Goal: Task Accomplishment & Management: Use online tool/utility

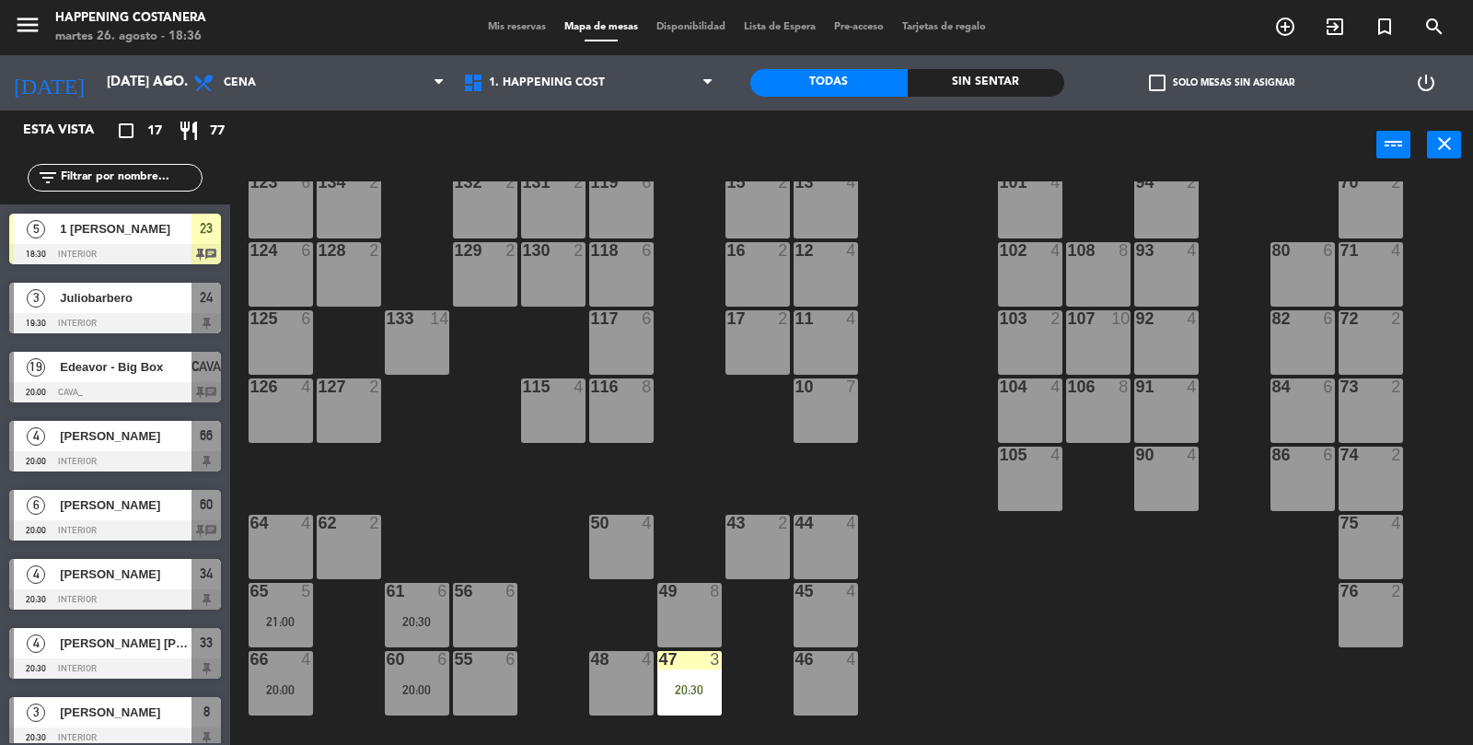
scroll to position [485, 0]
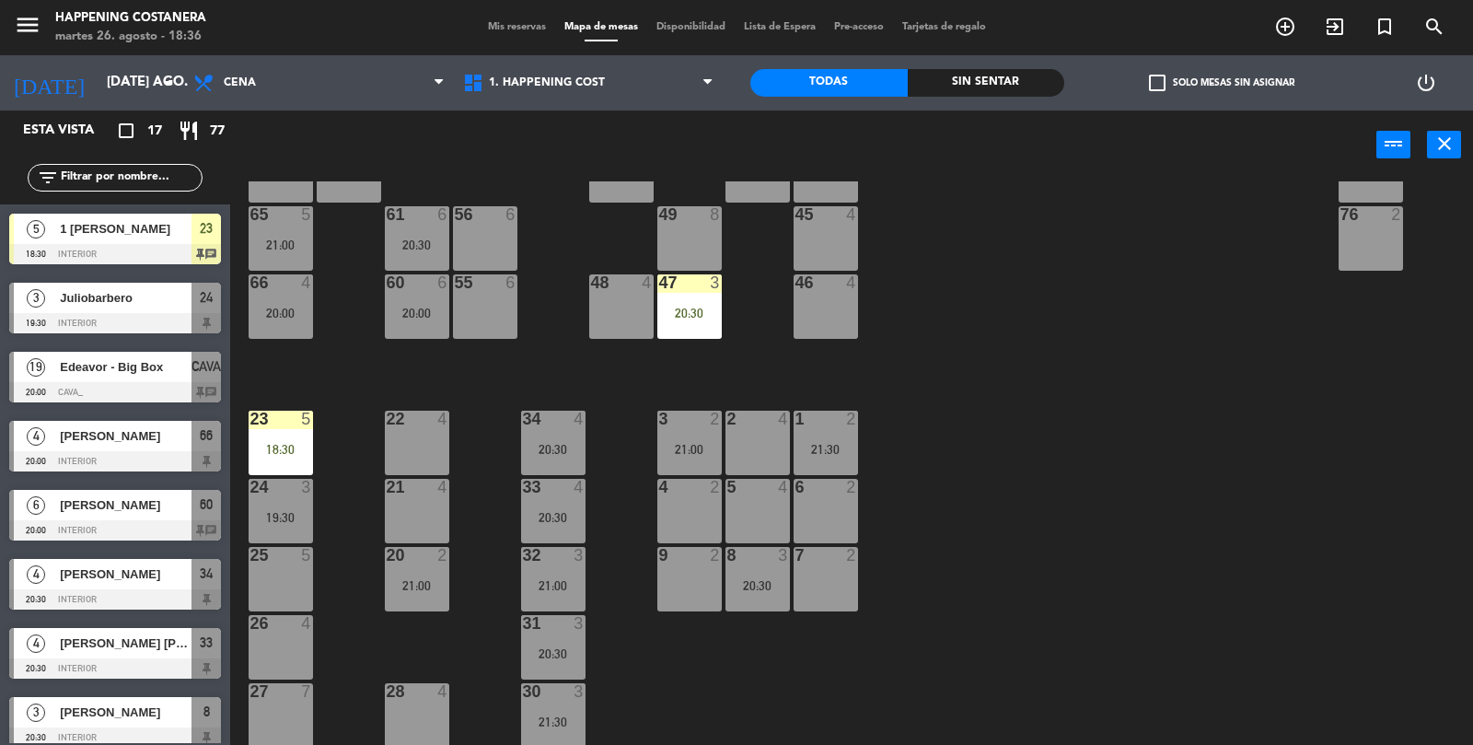
click at [292, 337] on div "66 4 20:00" at bounding box center [281, 306] width 64 height 64
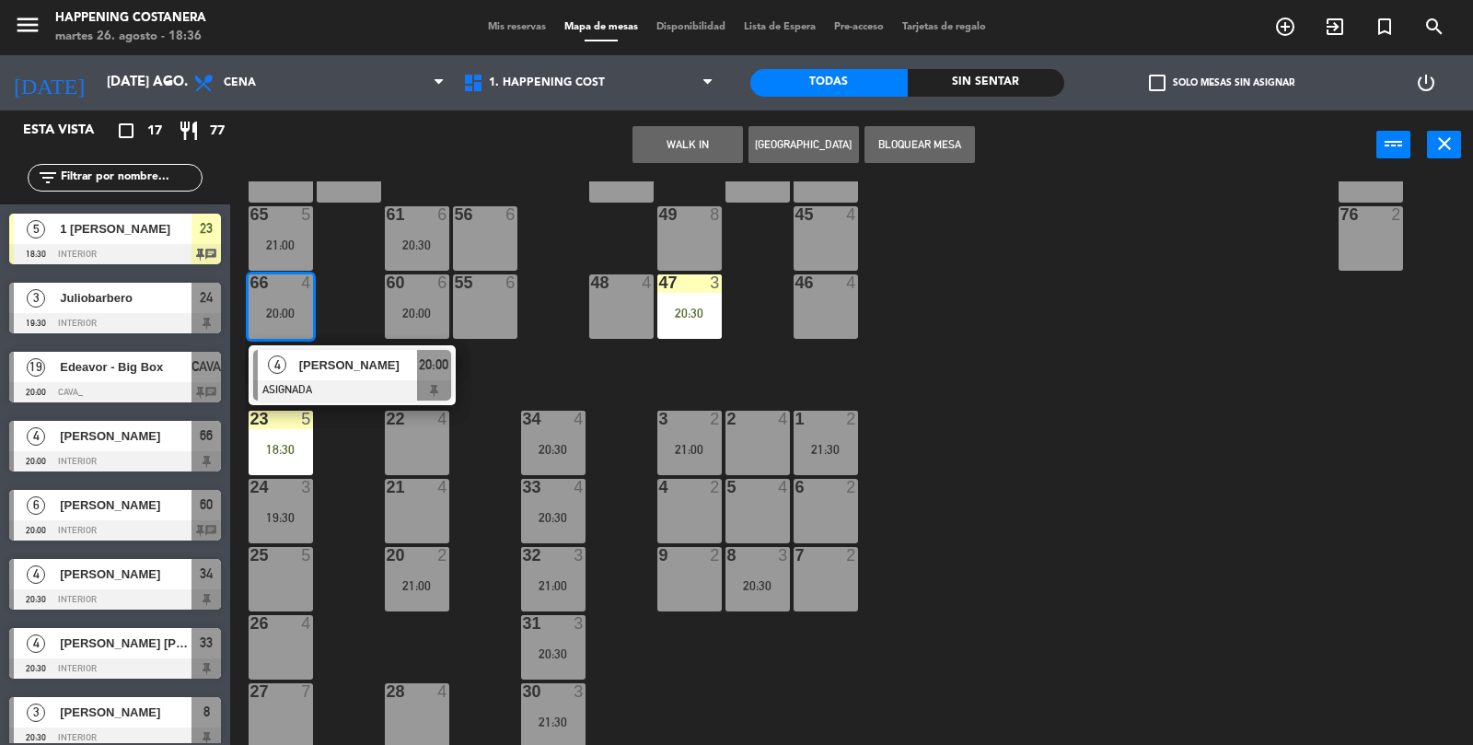
click at [1057, 536] on div "69 2 122 6 121 6 120 6 14 4 CAVA 19 20:00 101 4 94 2 70 2 123 6 131 2 134 2 132…" at bounding box center [859, 463] width 1228 height 565
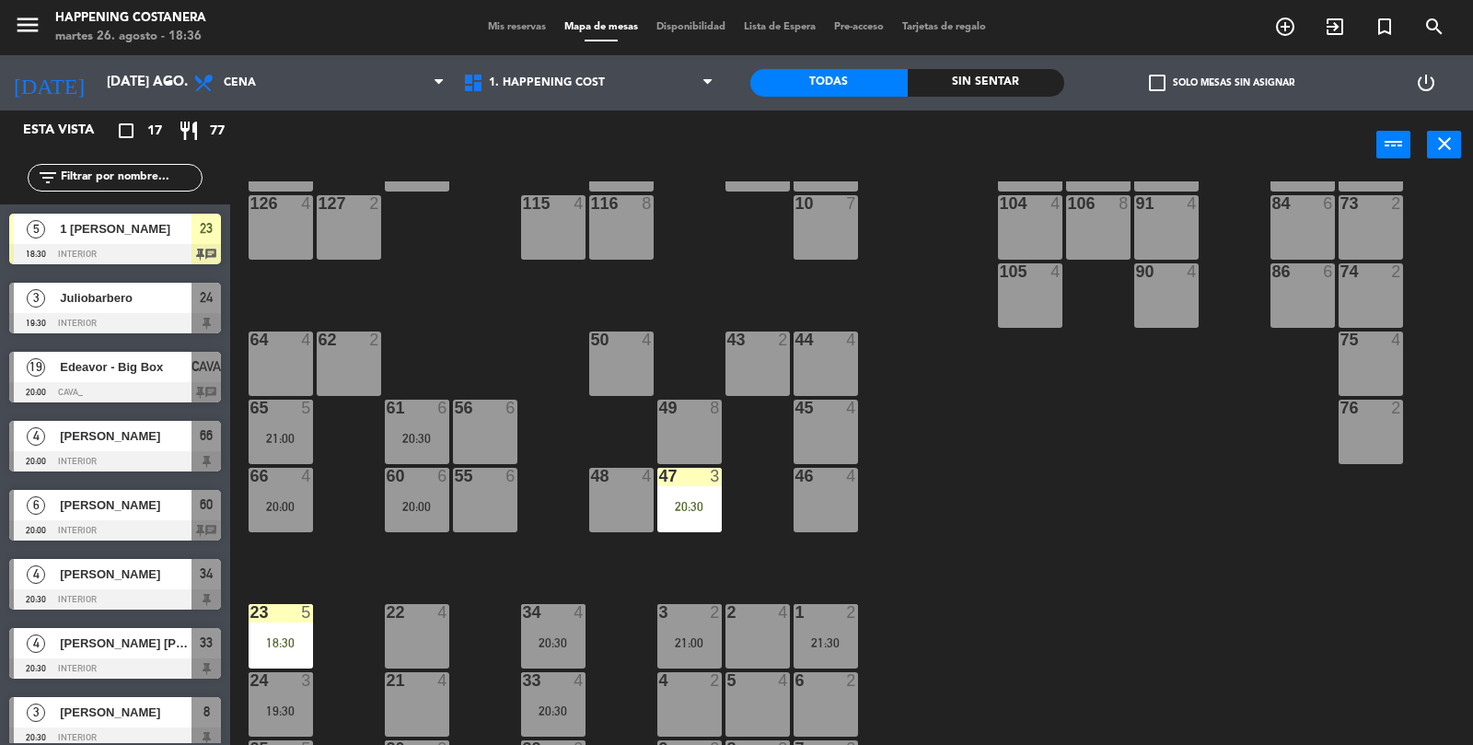
scroll to position [290, 0]
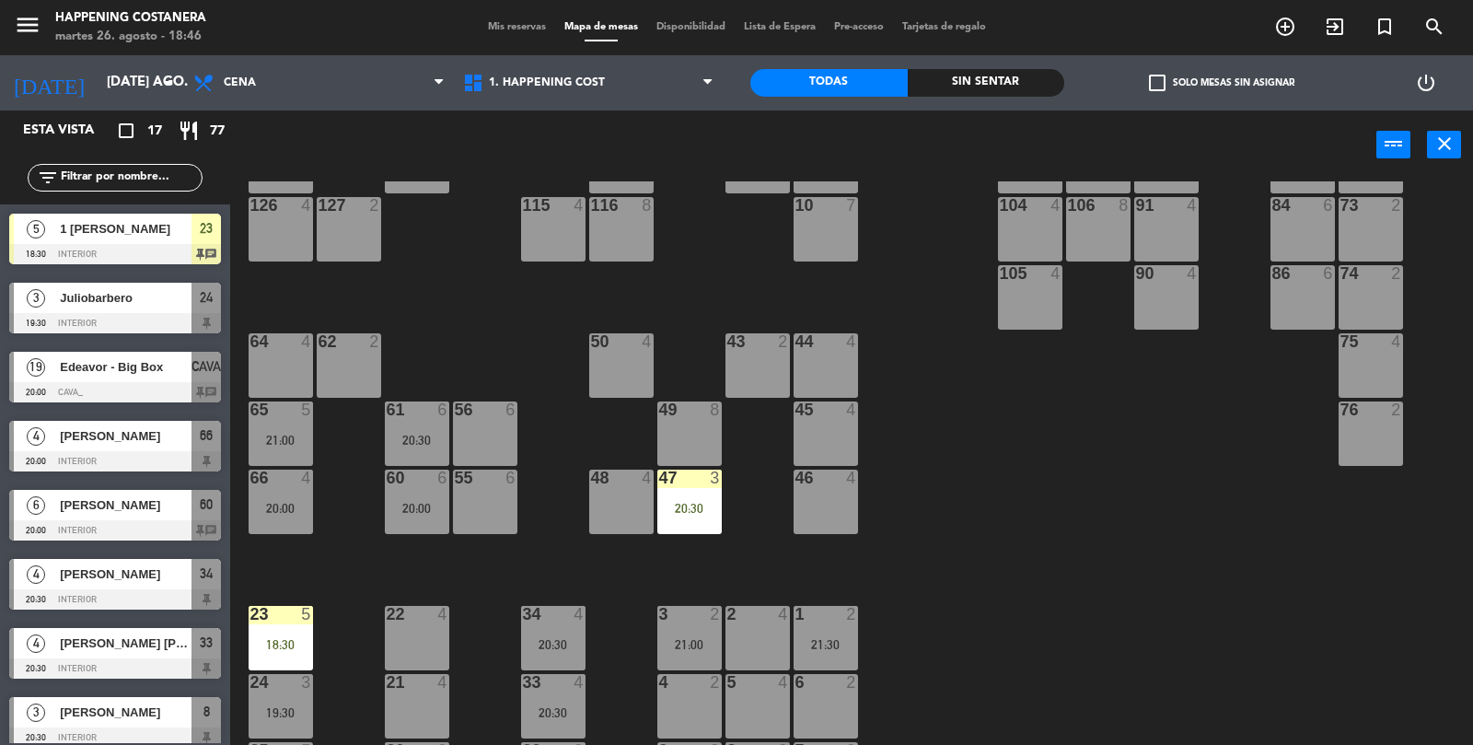
click at [1162, 75] on span "check_box_outline_blank" at bounding box center [1157, 83] width 17 height 17
click at [1222, 83] on input "check_box_outline_blank Solo mesas sin asignar" at bounding box center [1222, 83] width 0 height 0
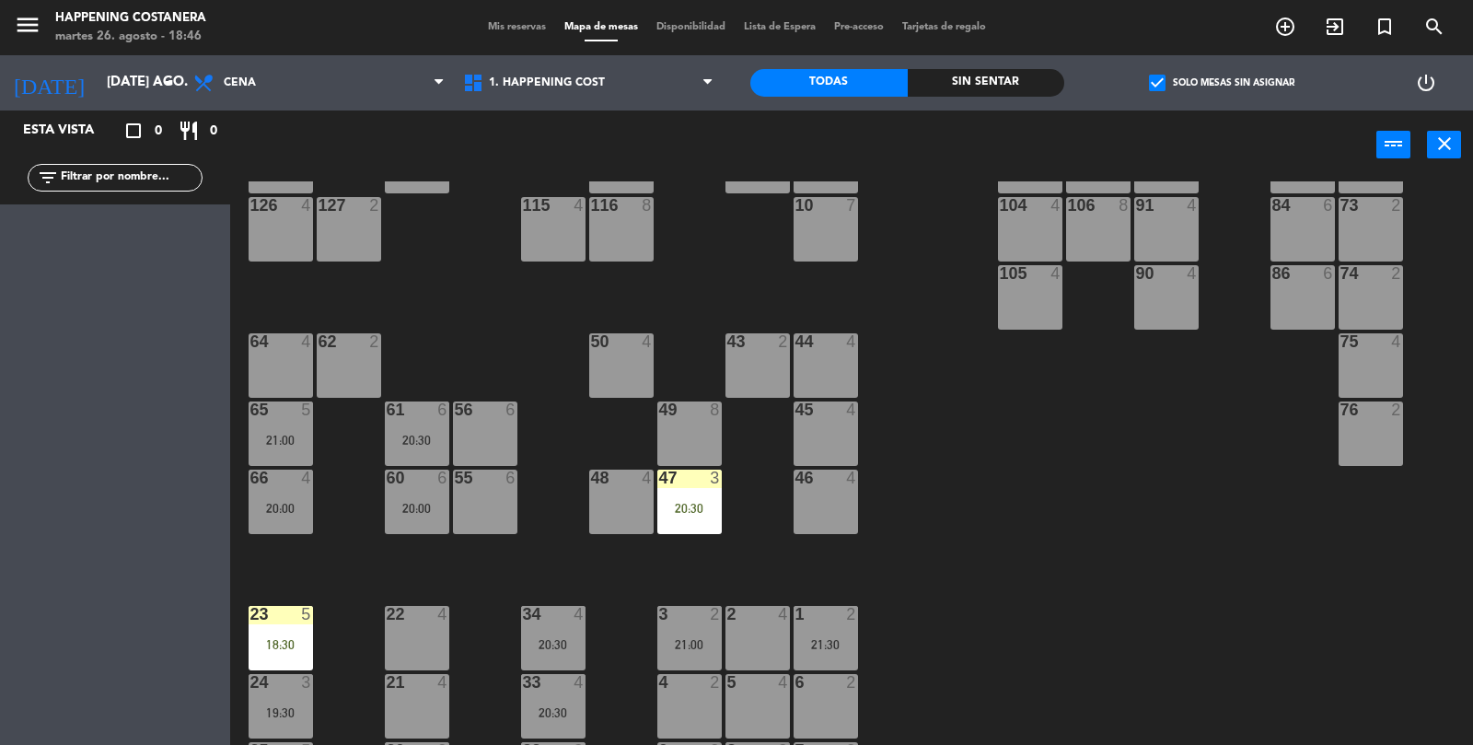
click at [1162, 78] on span "check_box" at bounding box center [1157, 83] width 17 height 17
click at [1222, 83] on input "check_box Solo mesas sin asignar" at bounding box center [1222, 83] width 0 height 0
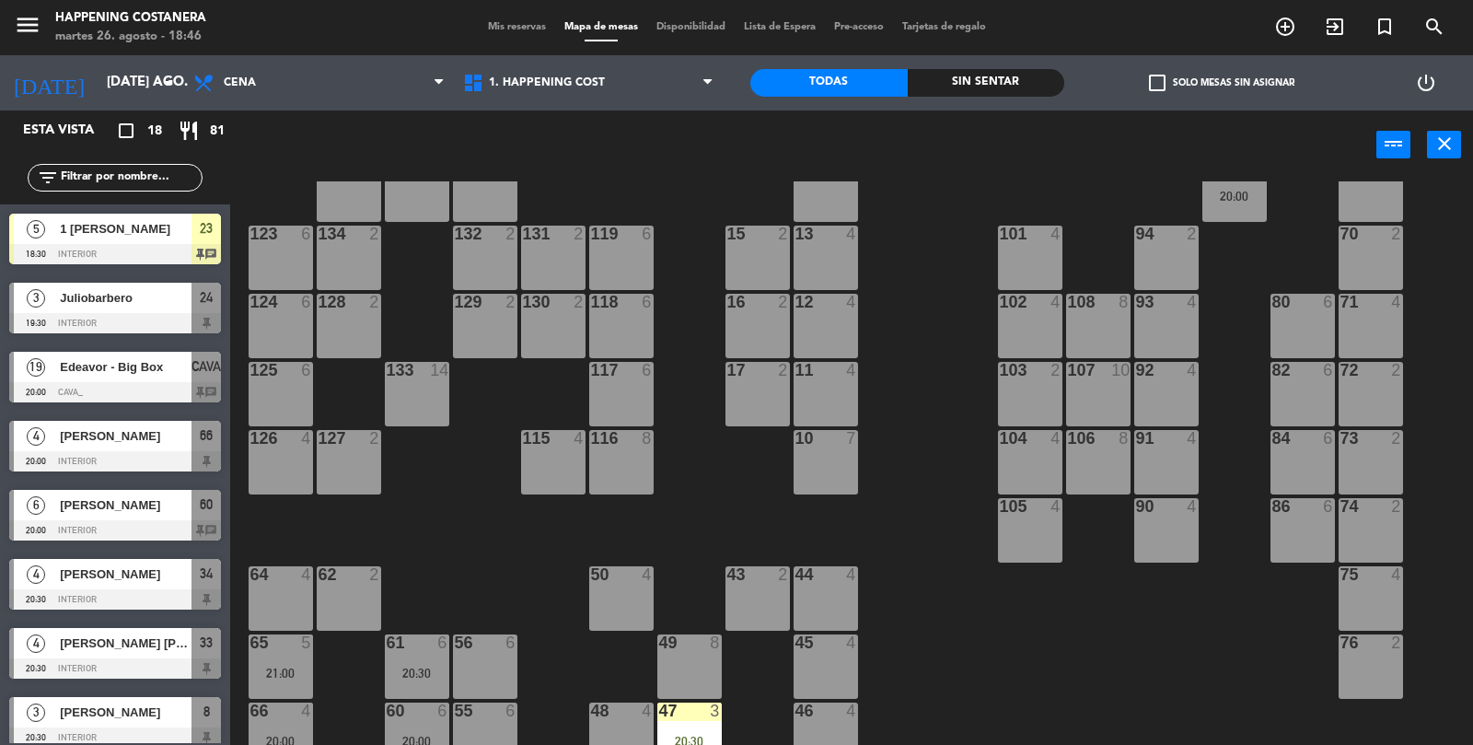
scroll to position [0, 0]
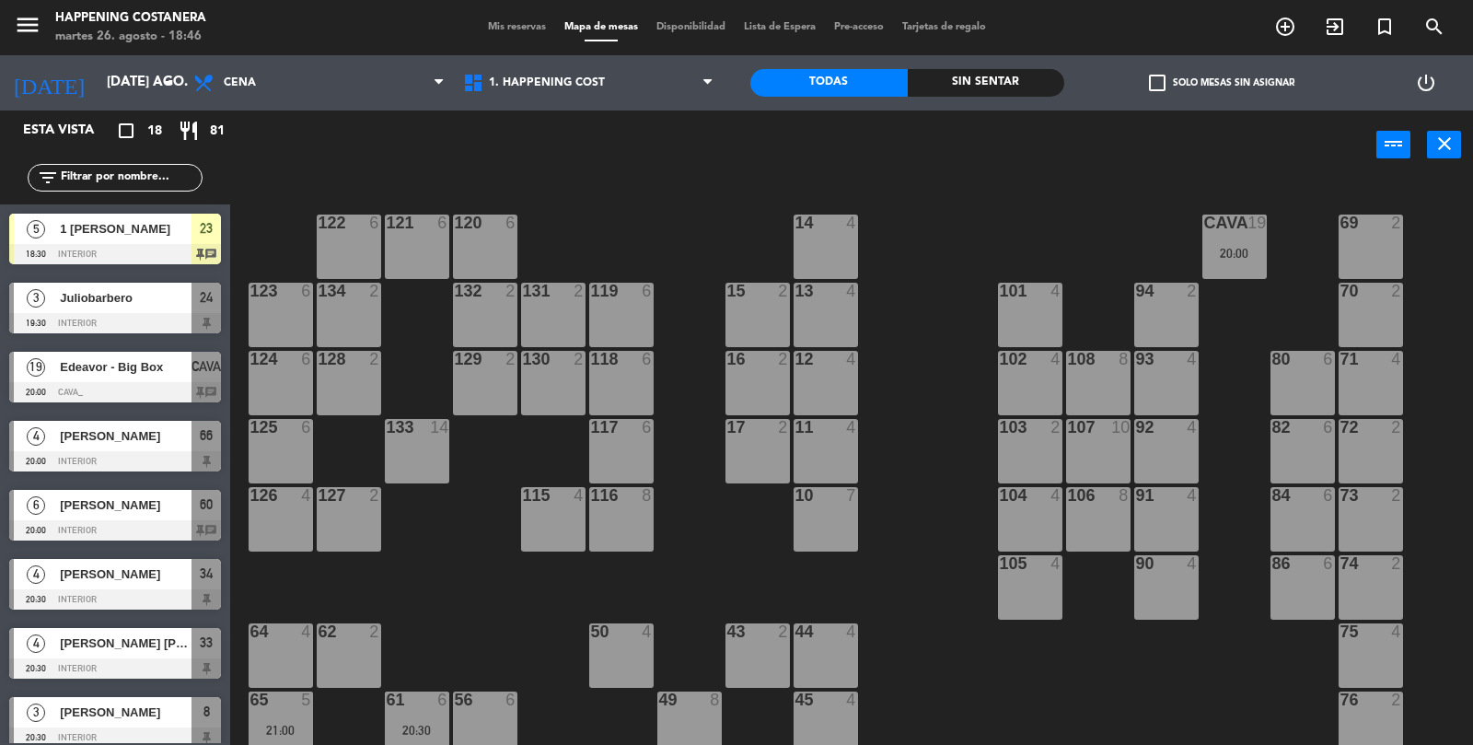
click at [1245, 247] on div "20:00" at bounding box center [1235, 253] width 64 height 13
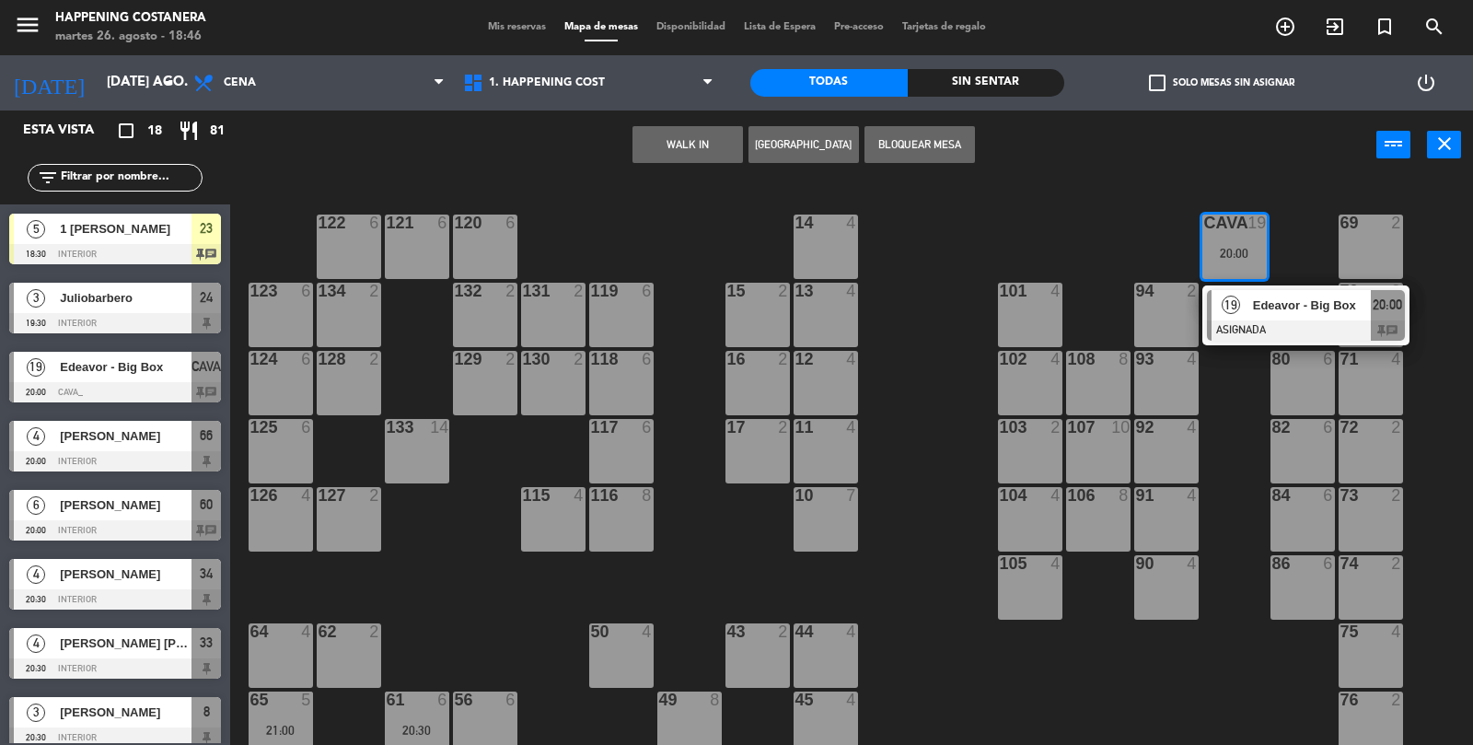
click at [1192, 656] on div "69 2 122 6 121 6 120 6 14 4 CAVA 19 20:00 19 Edeavor - Big Box ASIGNADA 20:00 c…" at bounding box center [859, 463] width 1228 height 565
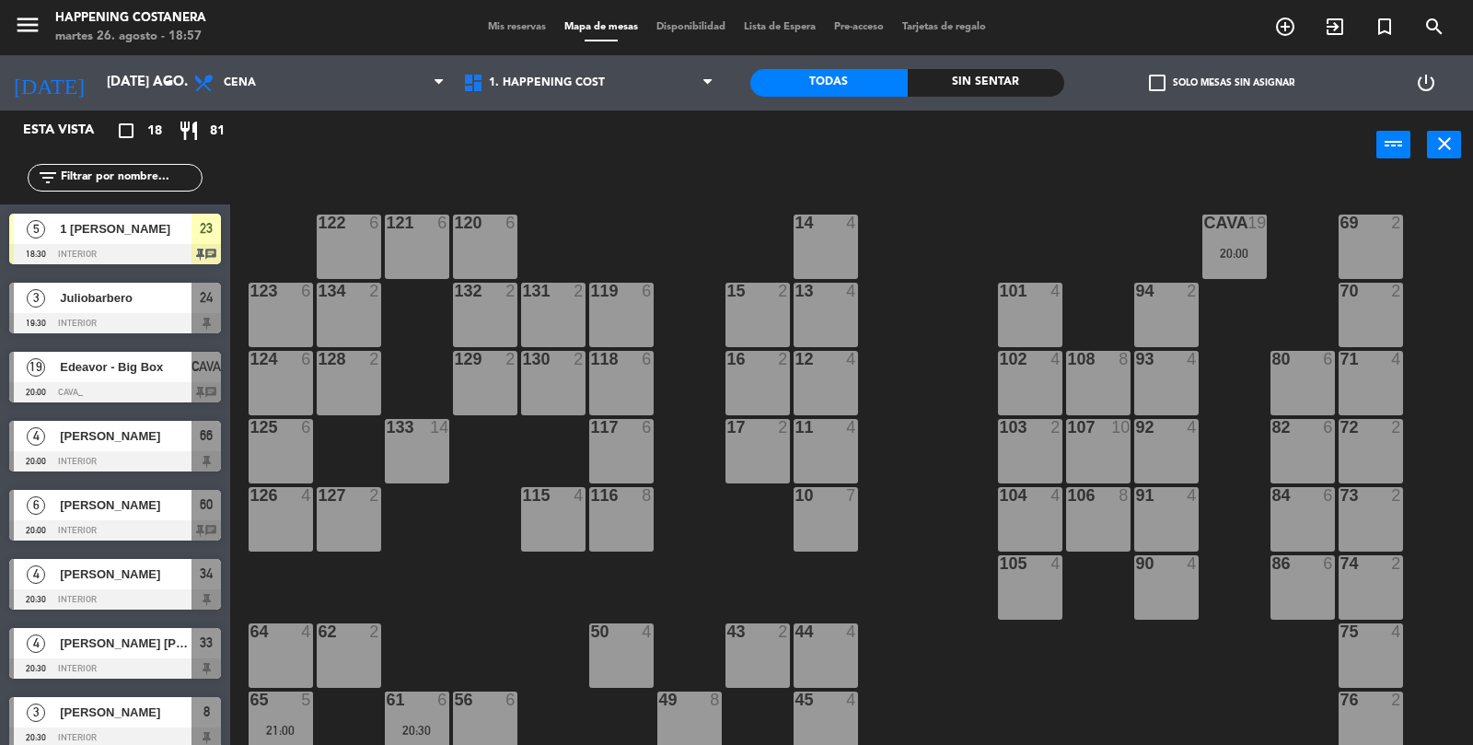
click at [122, 169] on input "text" at bounding box center [130, 178] width 143 height 20
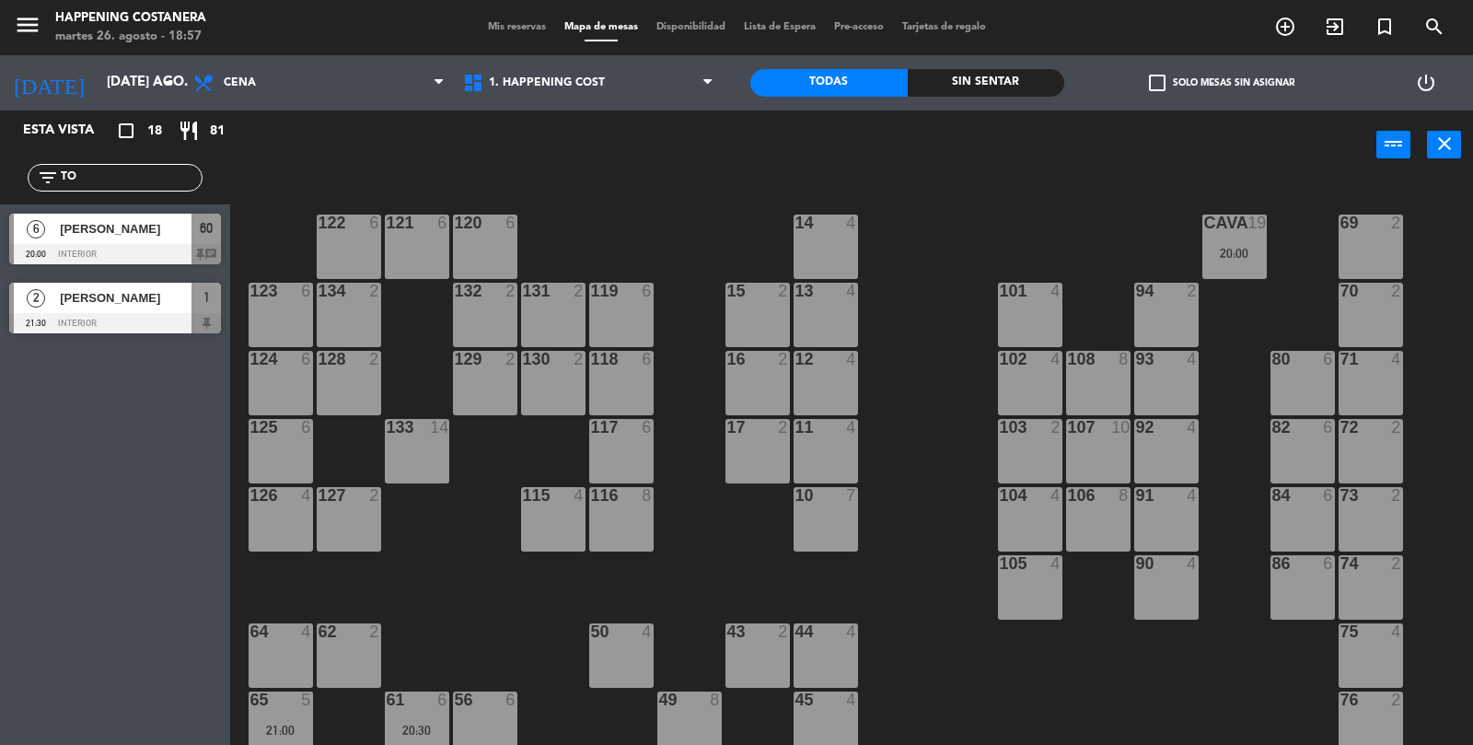
type input "T"
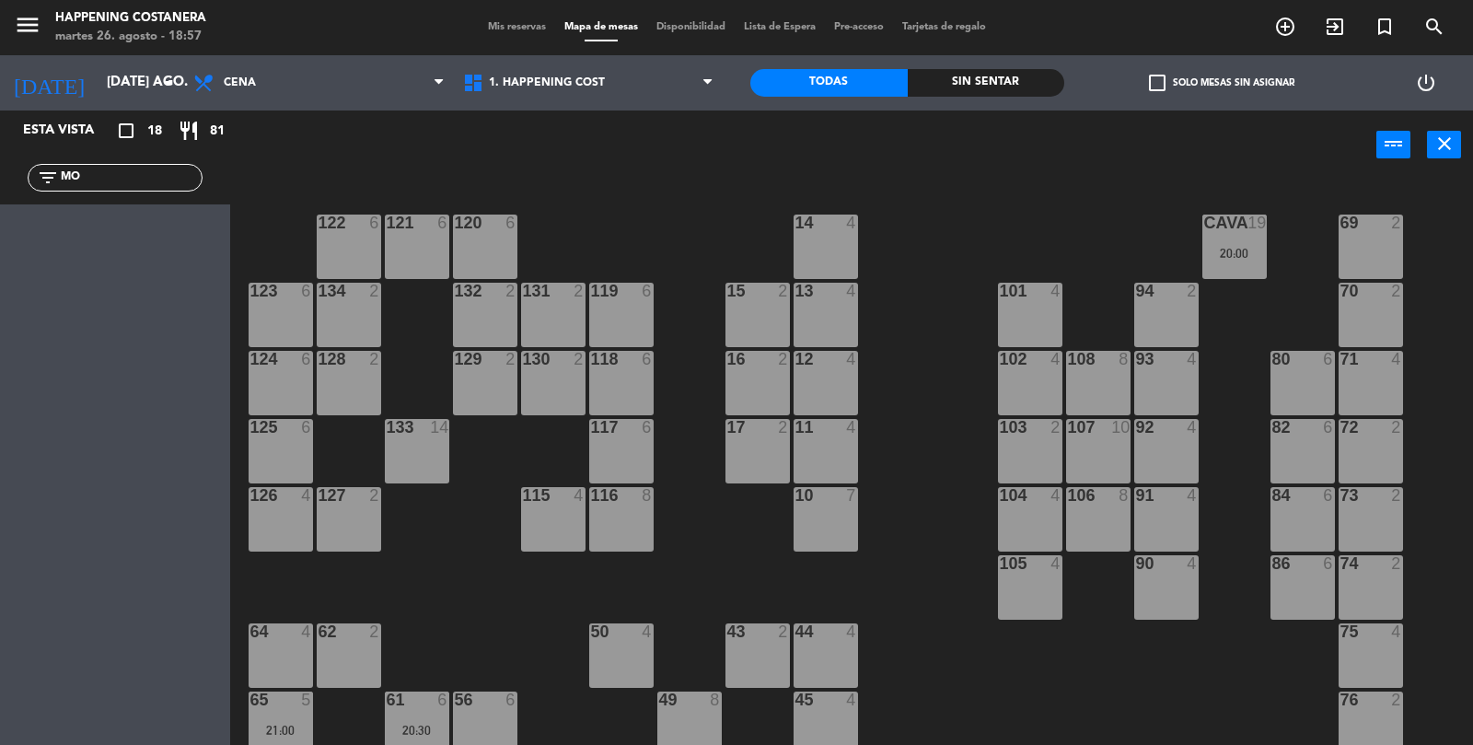
type input "M"
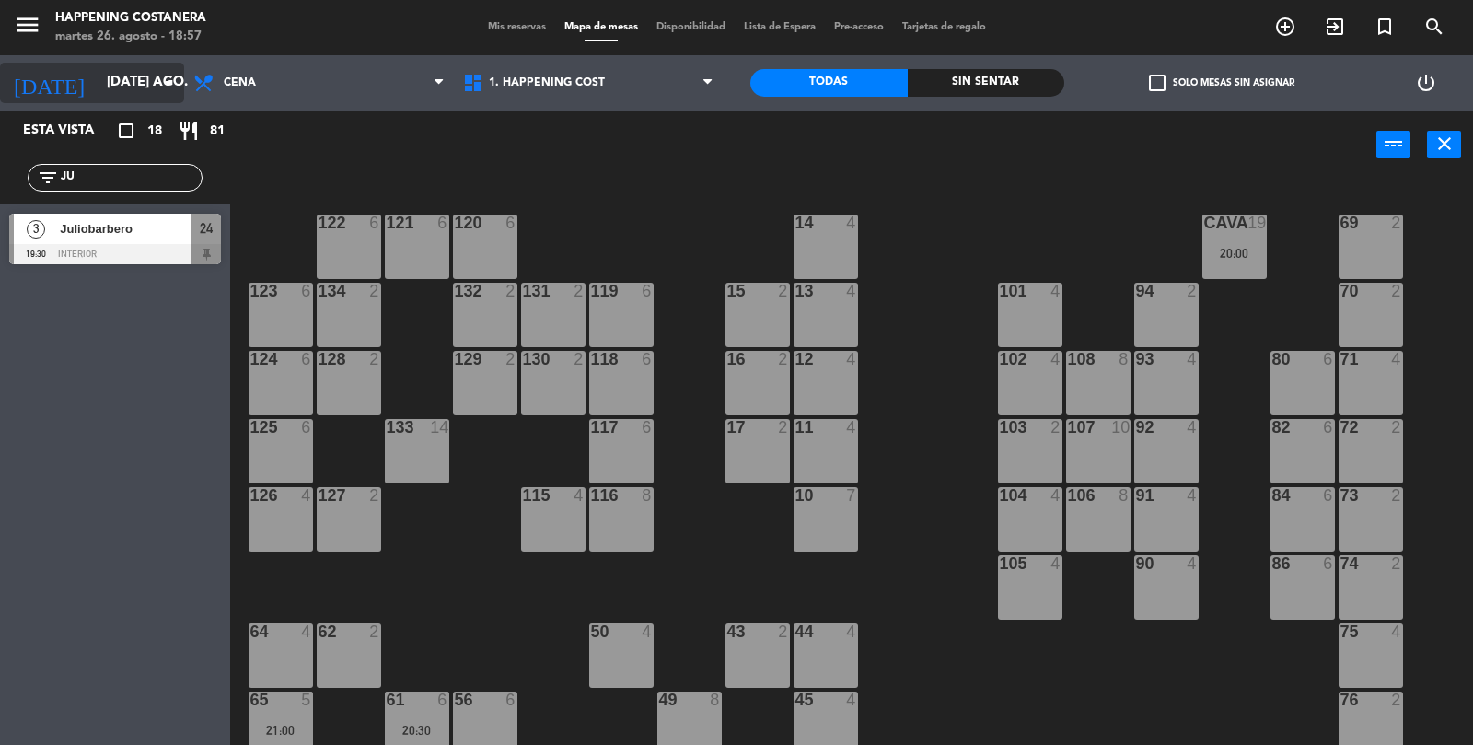
click at [157, 72] on icon "arrow_drop_down" at bounding box center [168, 83] width 22 height 22
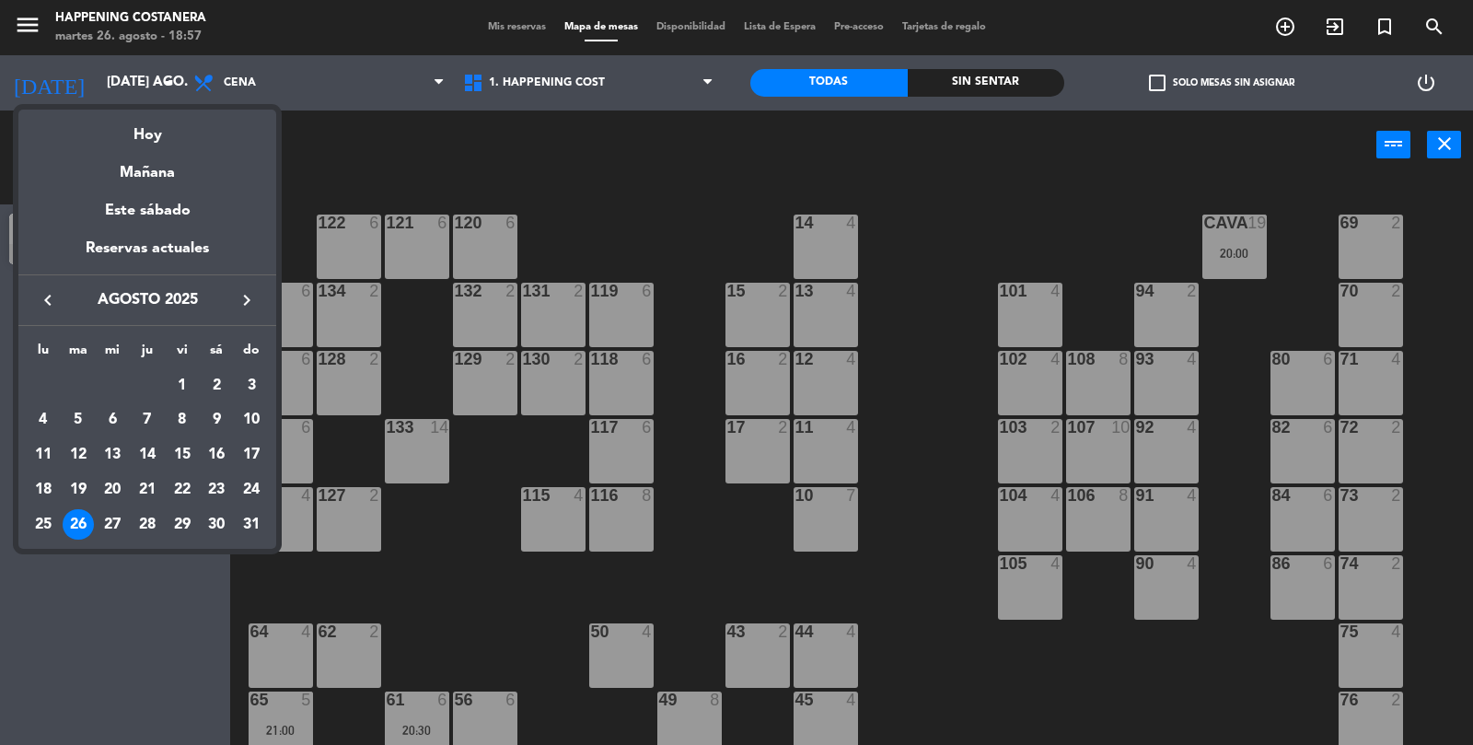
click at [967, 234] on div at bounding box center [736, 372] width 1473 height 745
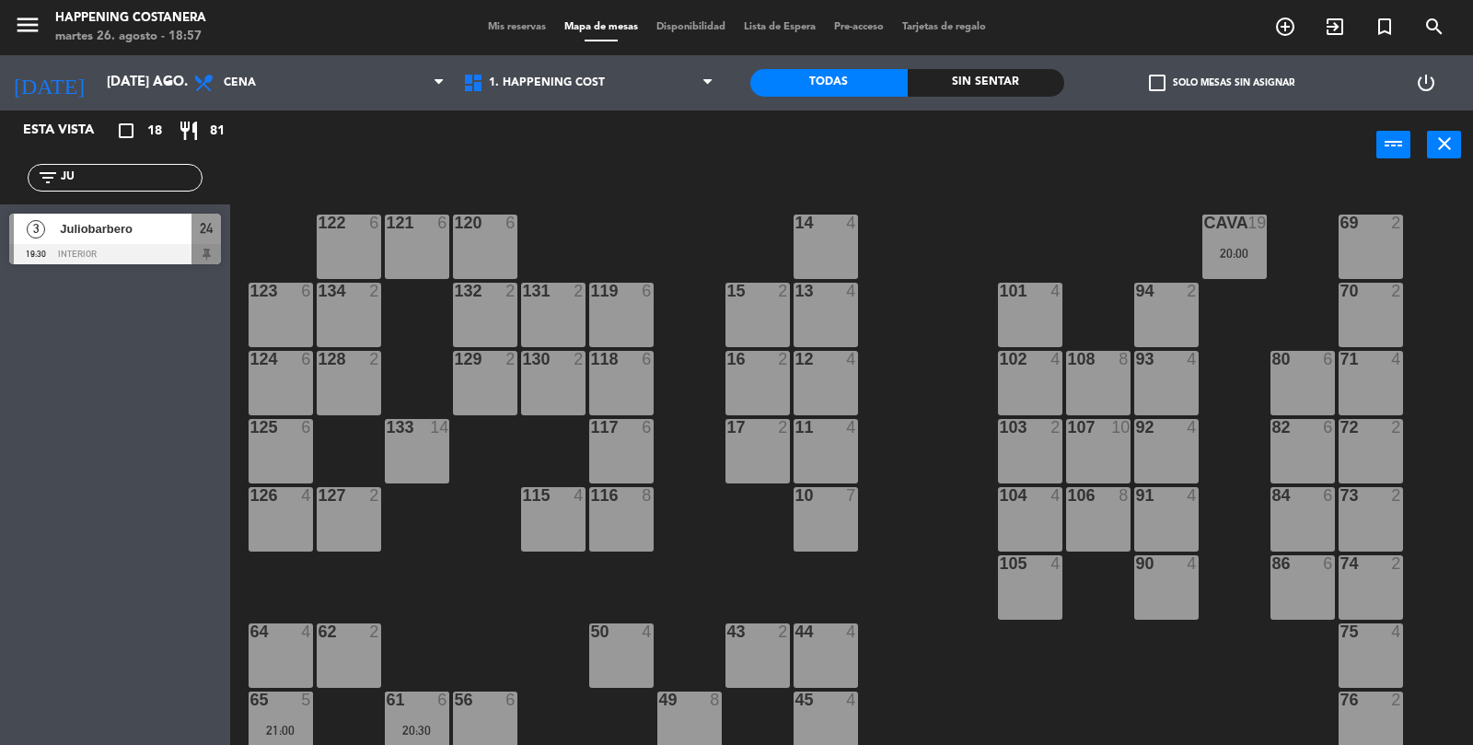
click at [111, 169] on input "JU" at bounding box center [130, 178] width 143 height 20
type input "J"
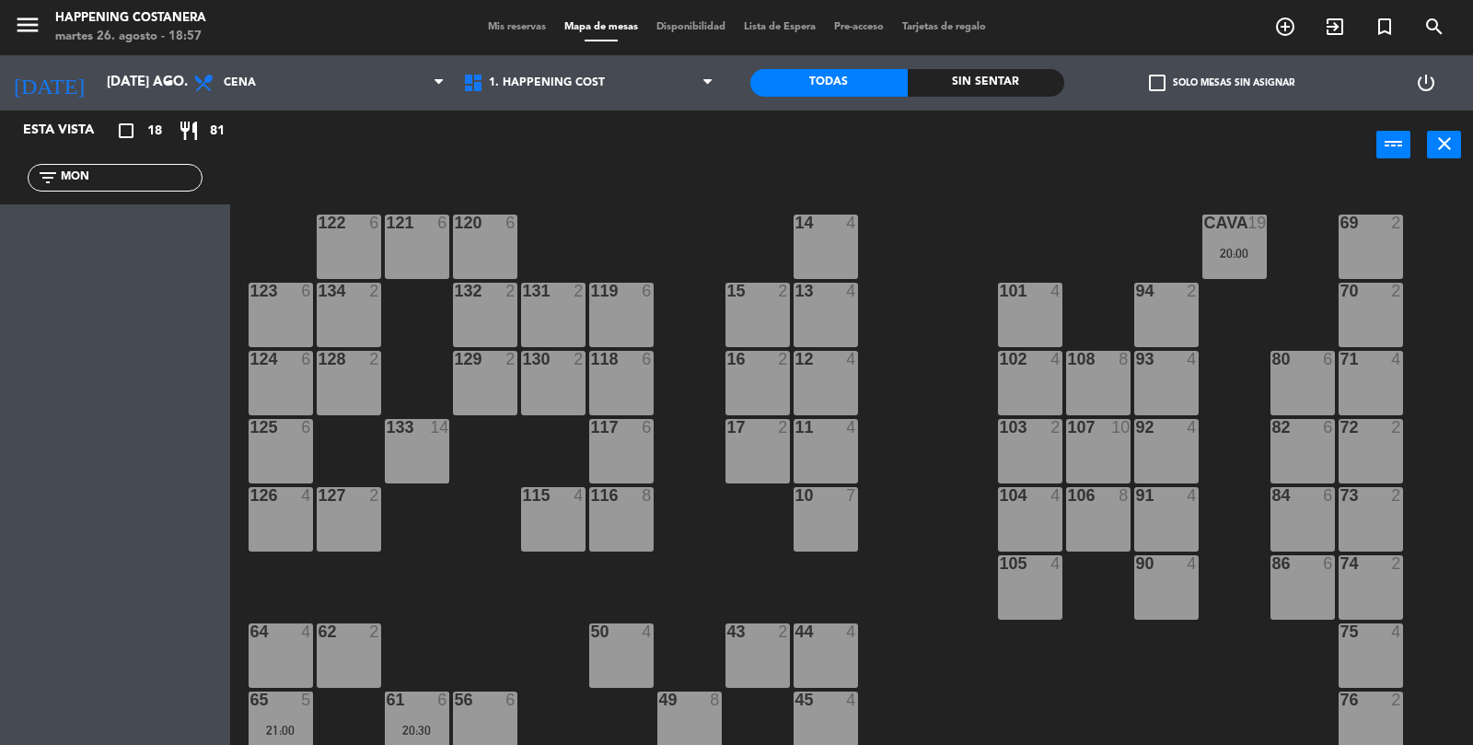
type input "MON"
click at [515, 24] on span "Mis reservas" at bounding box center [517, 27] width 76 height 10
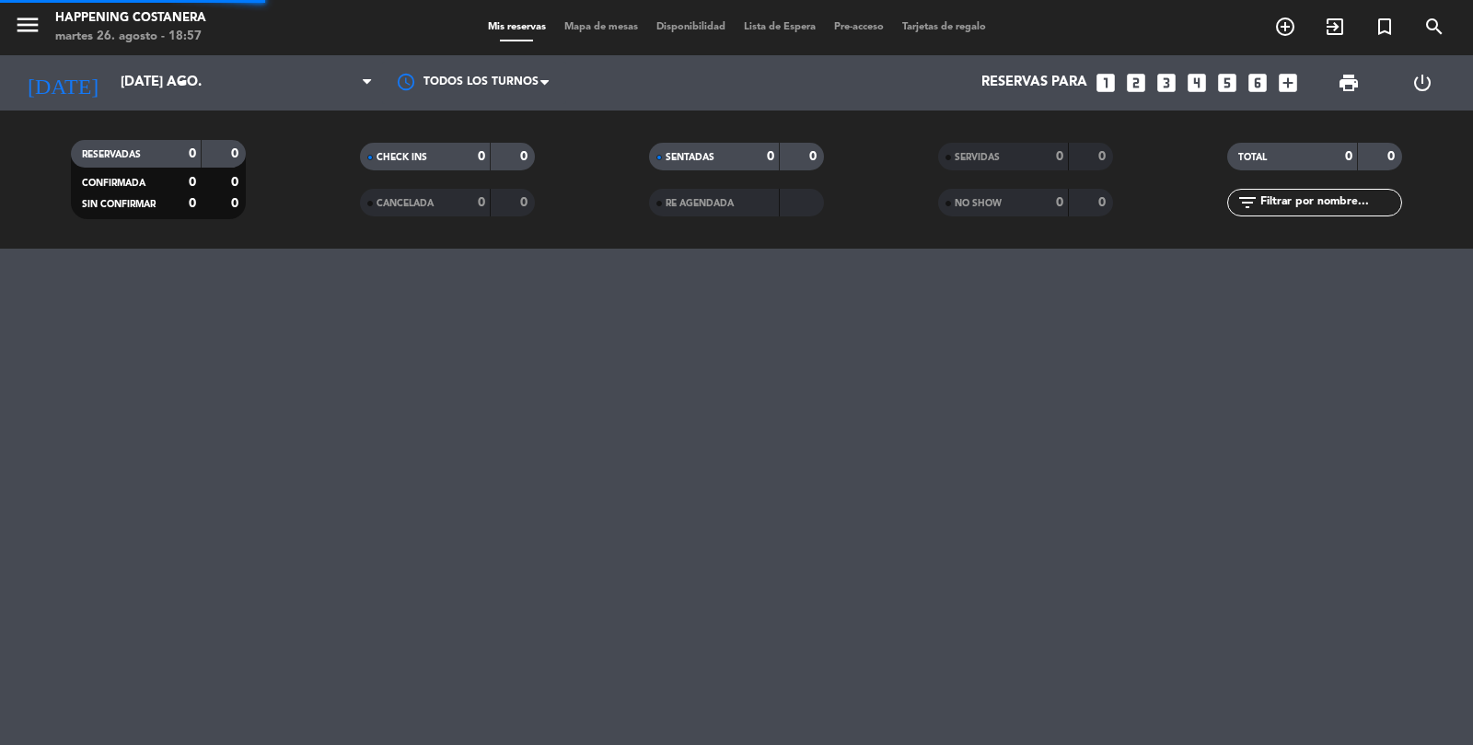
click at [582, 30] on span "Mapa de mesas" at bounding box center [601, 27] width 92 height 10
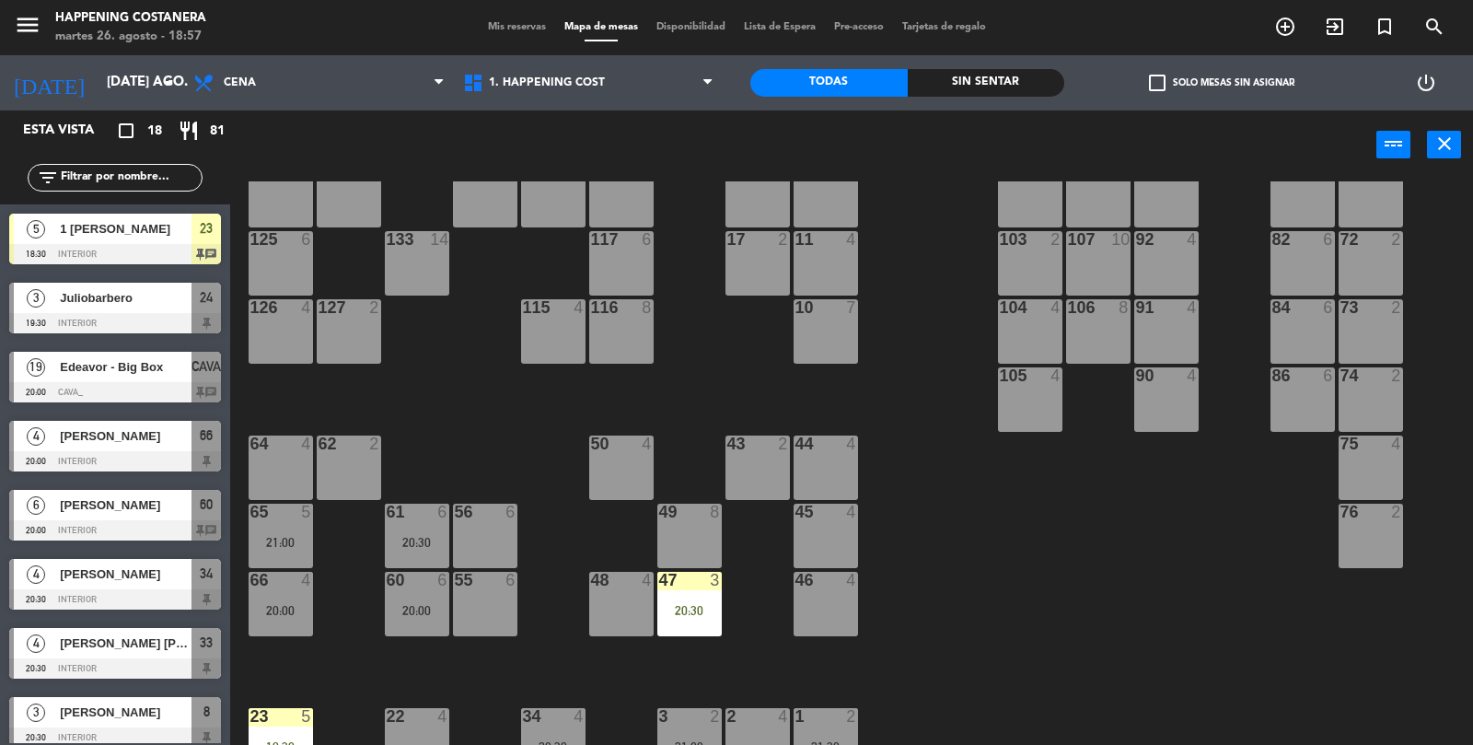
scroll to position [190, 0]
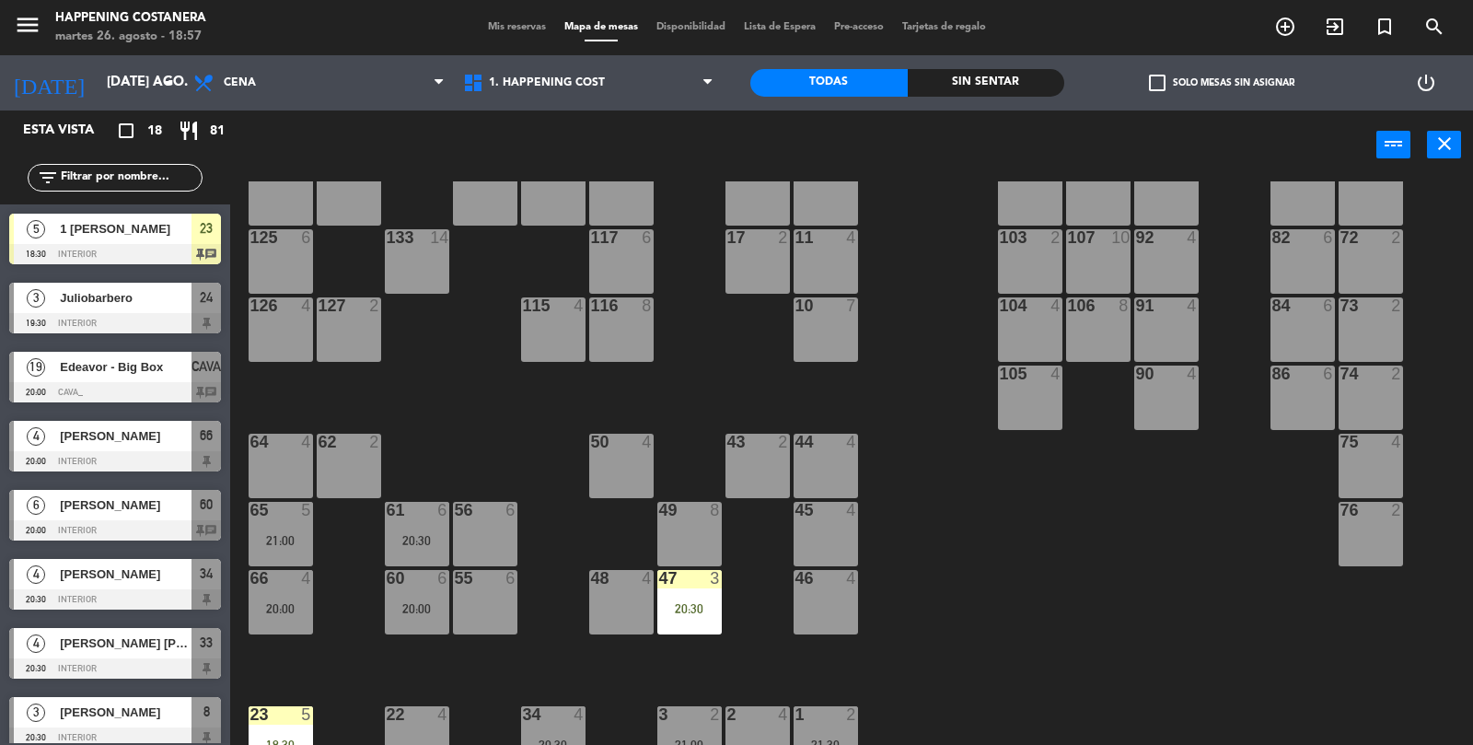
click at [72, 467] on div at bounding box center [115, 461] width 212 height 20
click at [277, 582] on div at bounding box center [280, 578] width 30 height 17
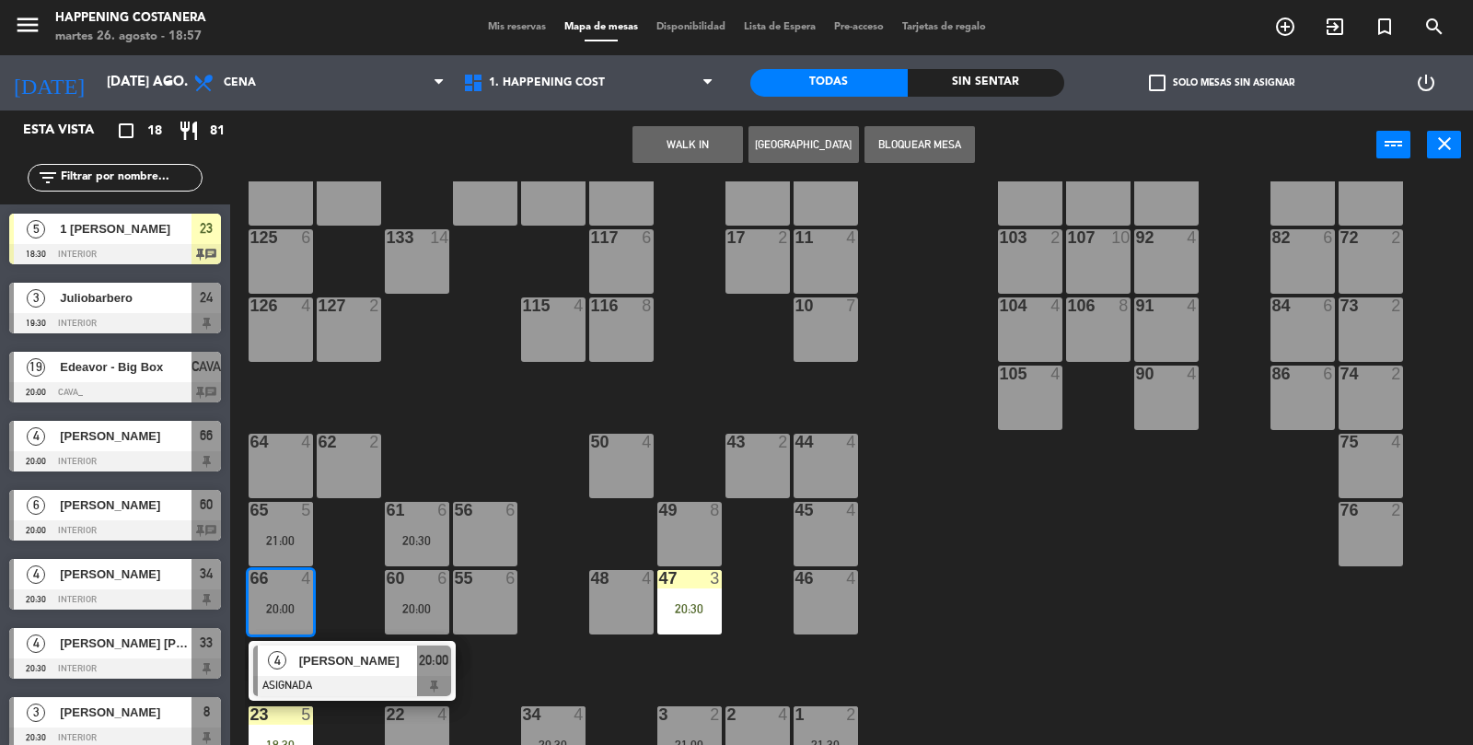
click at [310, 667] on span "[PERSON_NAME]" at bounding box center [358, 660] width 118 height 19
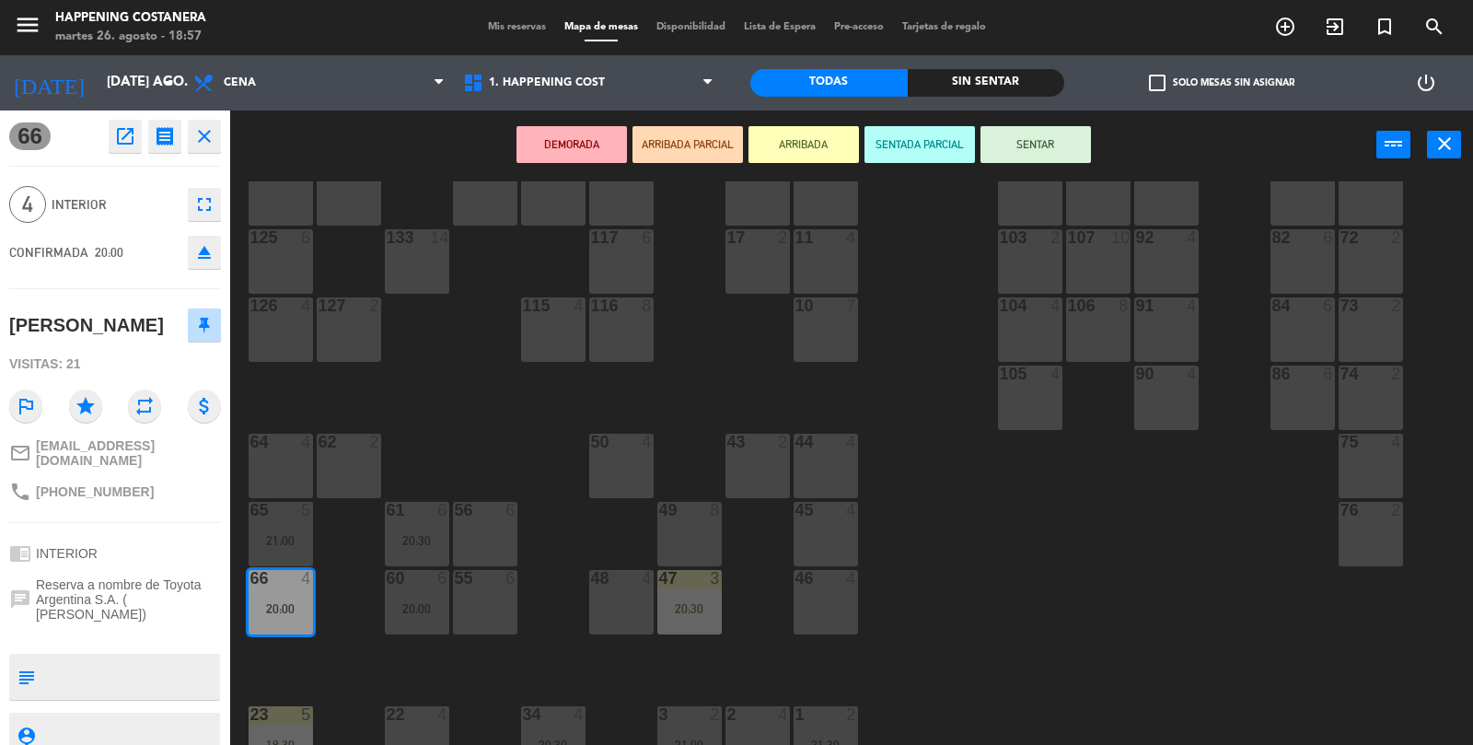
click at [1073, 126] on button "SENTAR" at bounding box center [1036, 144] width 111 height 37
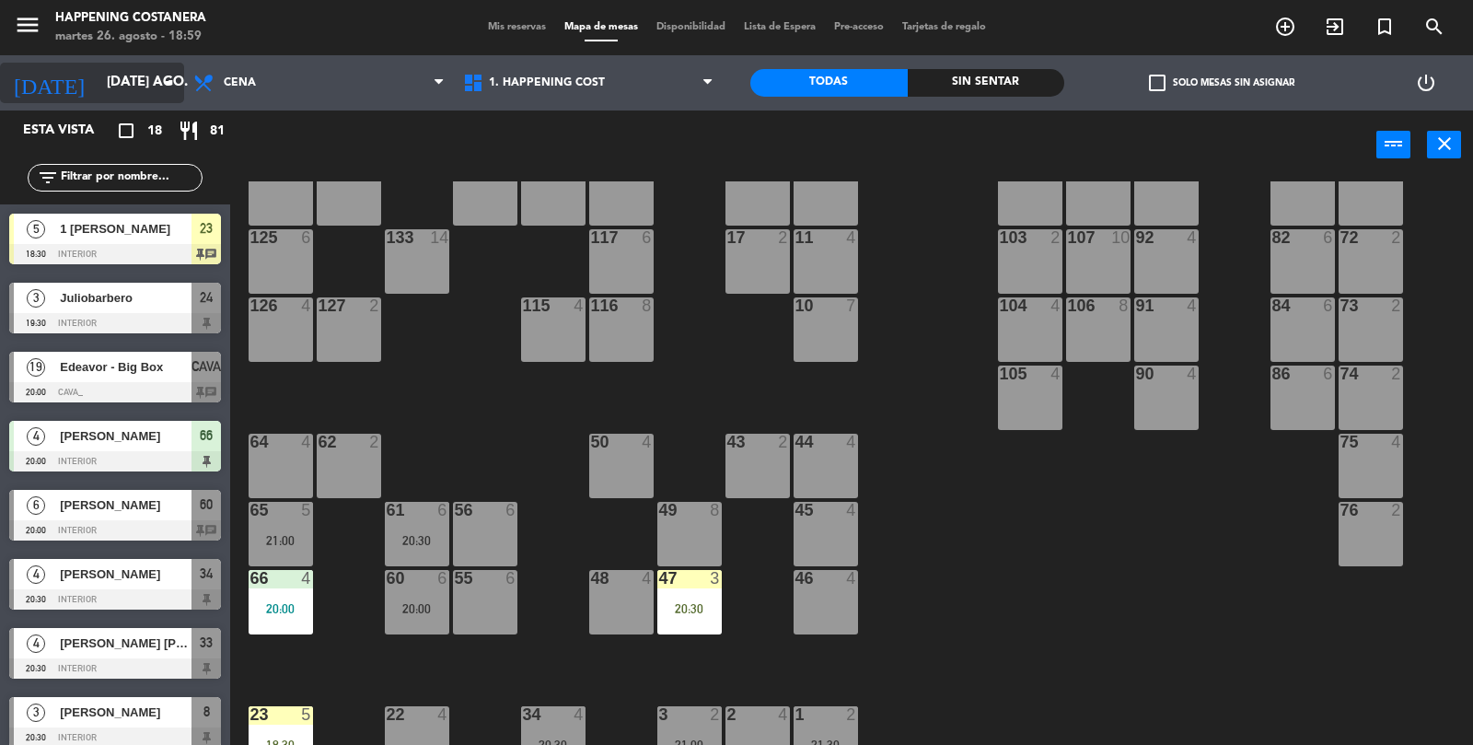
click at [141, 66] on input "[DATE] ago." at bounding box center [187, 82] width 178 height 35
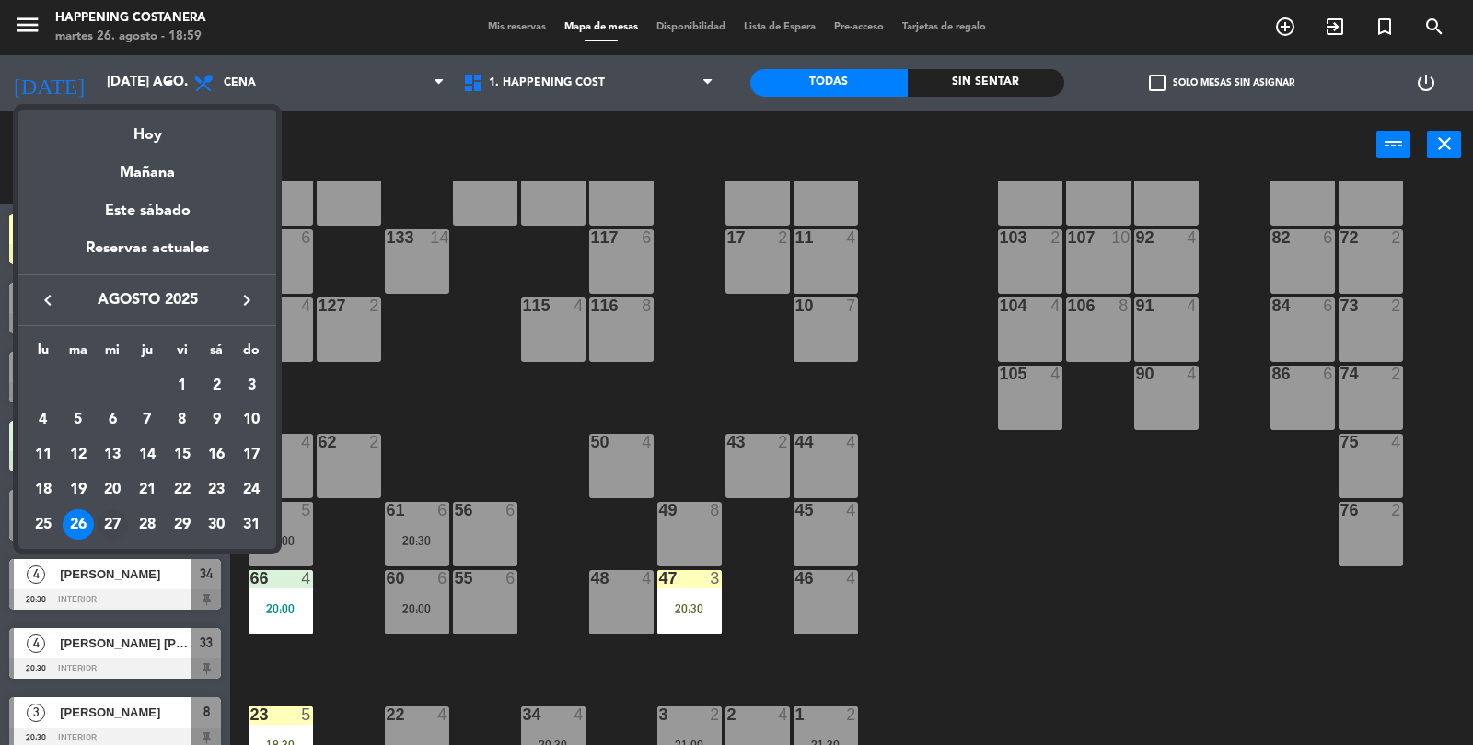
click at [116, 528] on div "27" at bounding box center [112, 524] width 31 height 31
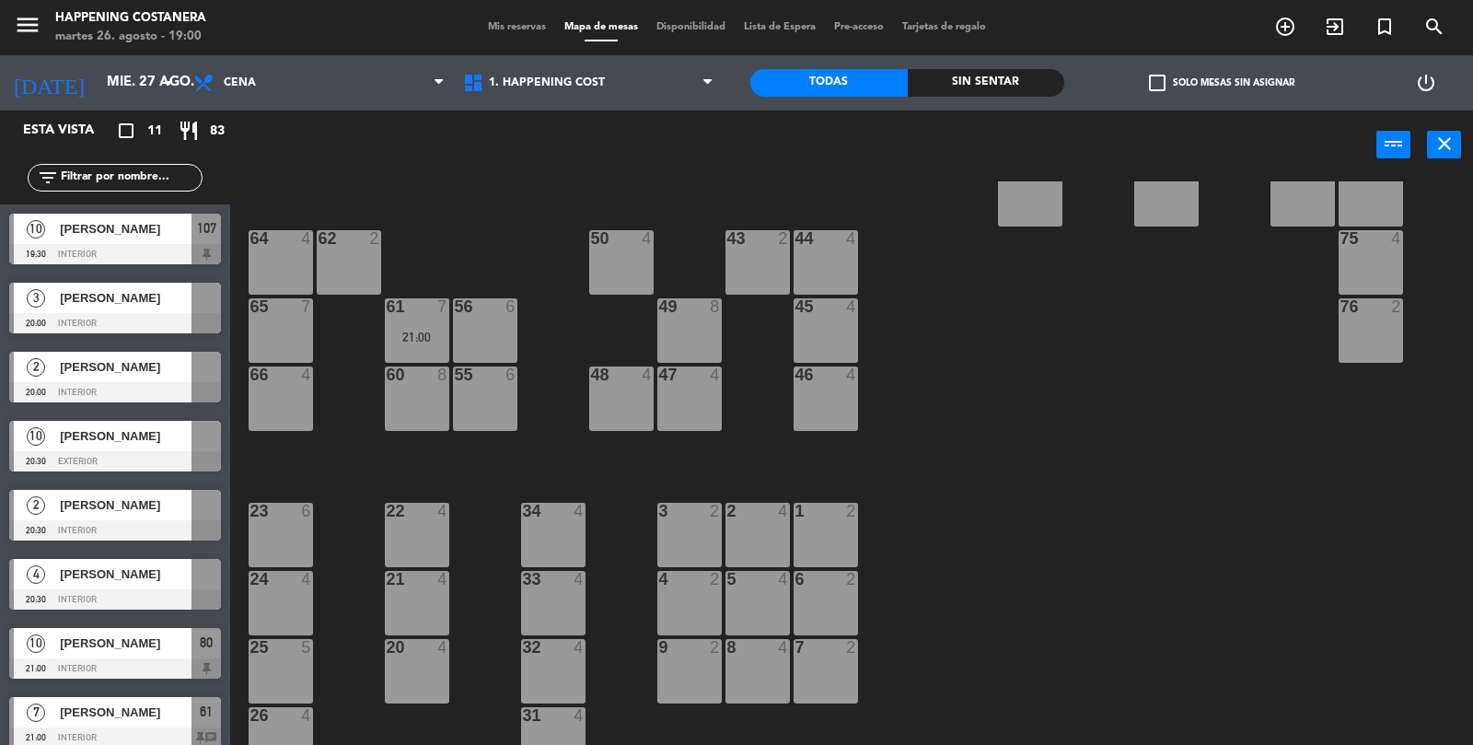
scroll to position [485, 0]
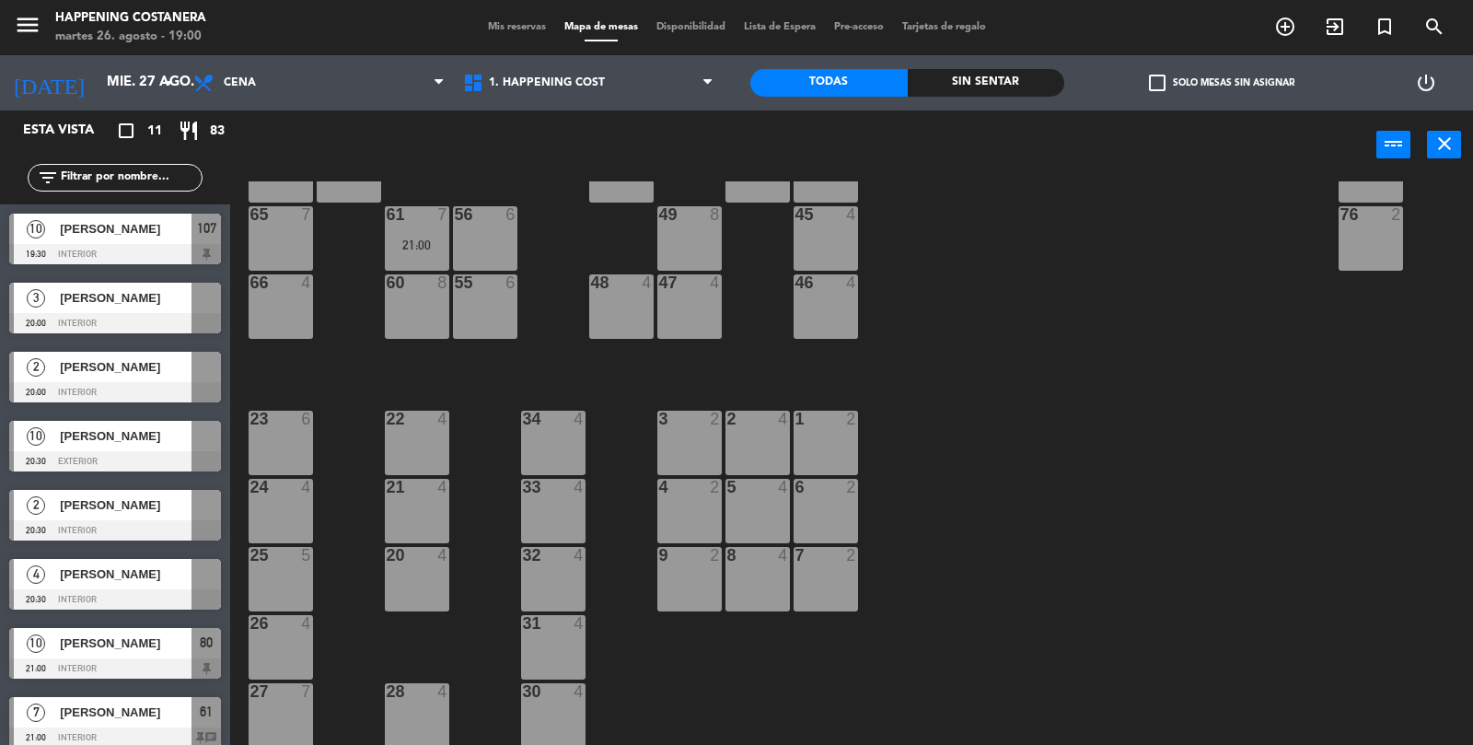
click at [173, 449] on div "[PERSON_NAME]" at bounding box center [125, 436] width 134 height 30
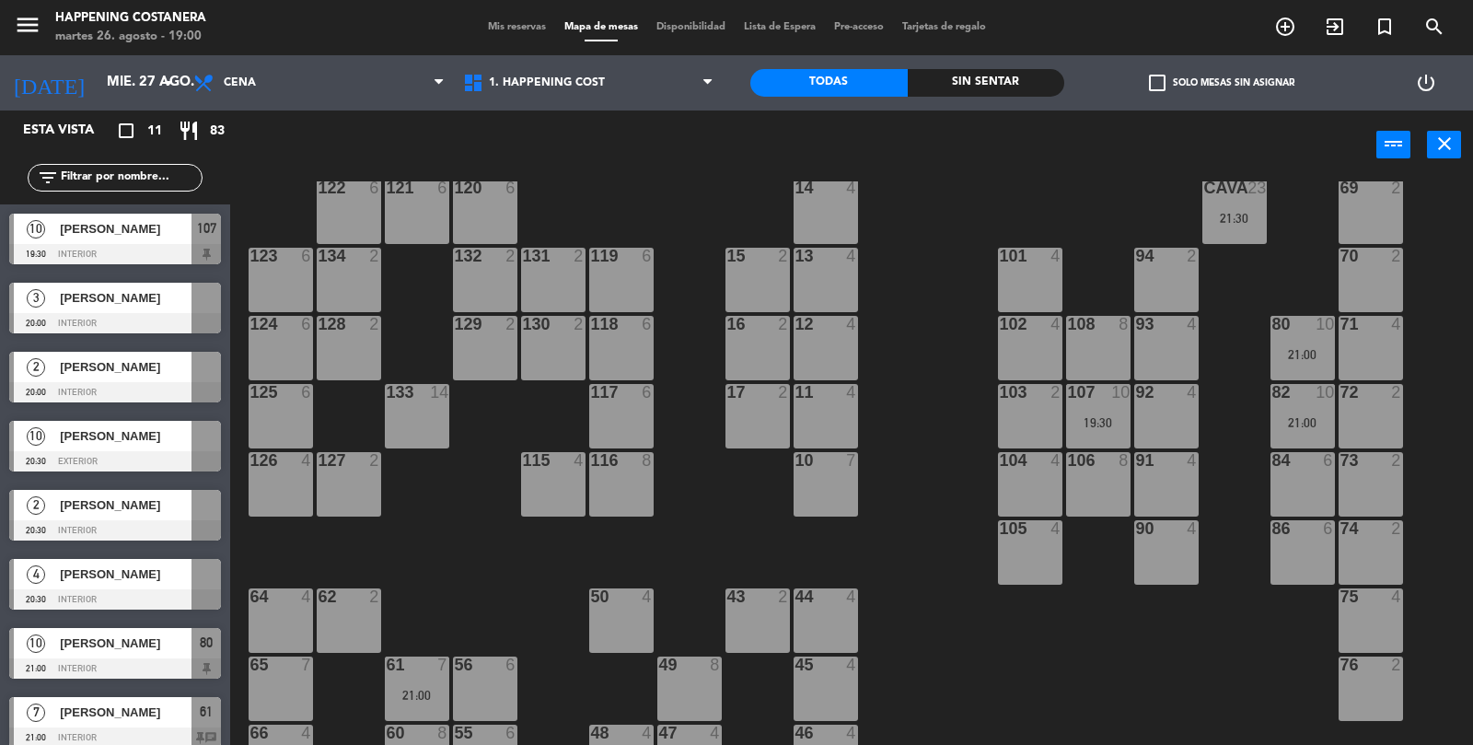
scroll to position [41, 0]
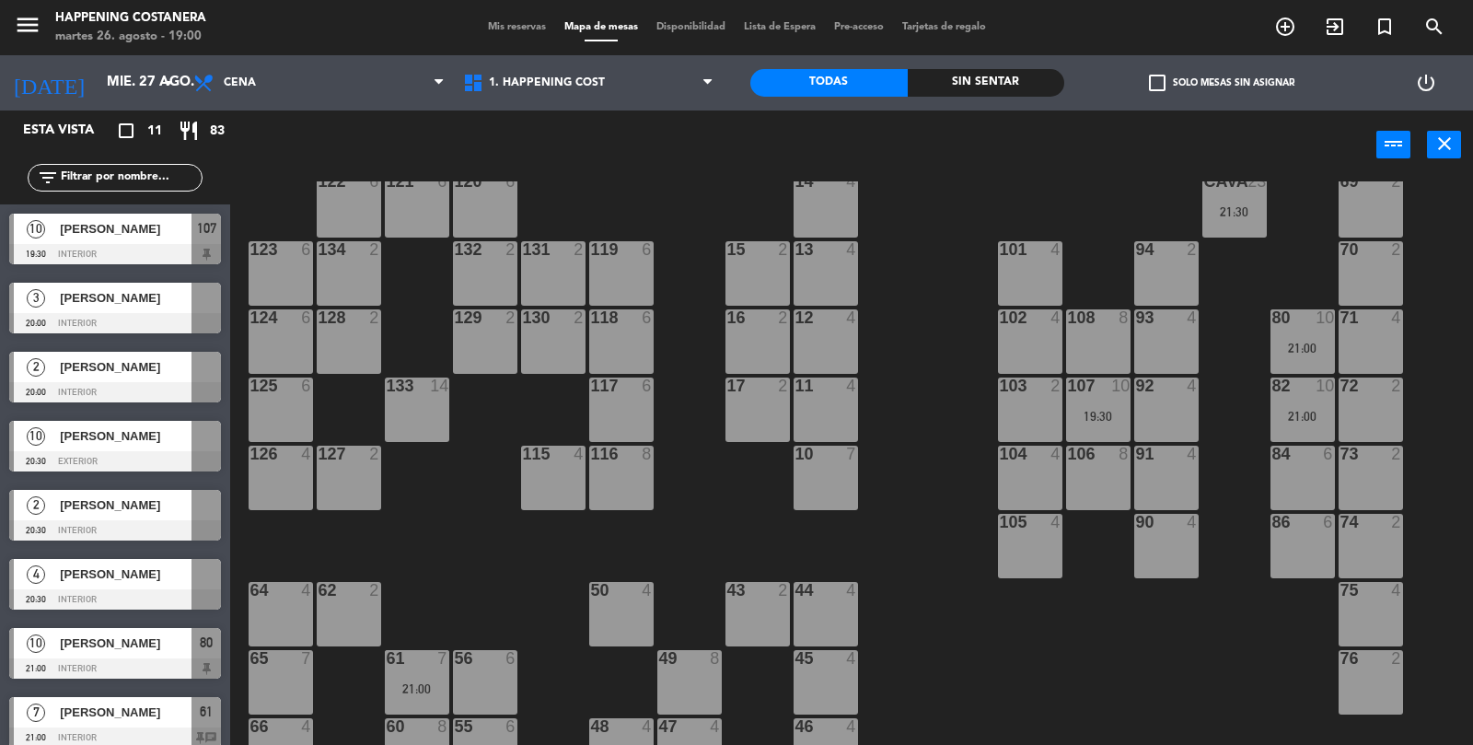
click at [146, 449] on div "[PERSON_NAME]" at bounding box center [125, 436] width 134 height 30
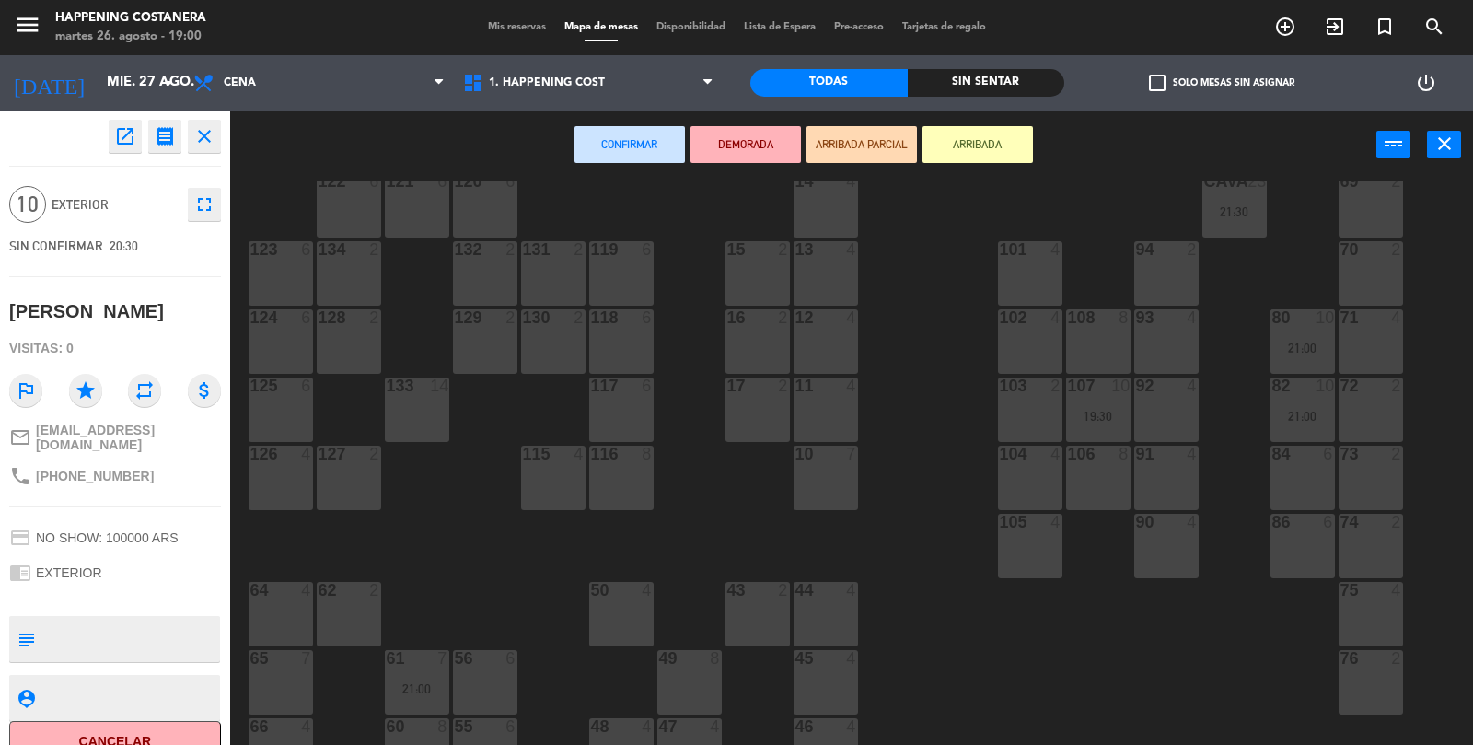
click at [1042, 657] on div "69 2 122 6 121 6 120 6 14 4 CAVA 23 21:30 101 4 94 2 70 2 123 6 131 2 134 2 132…" at bounding box center [859, 463] width 1228 height 565
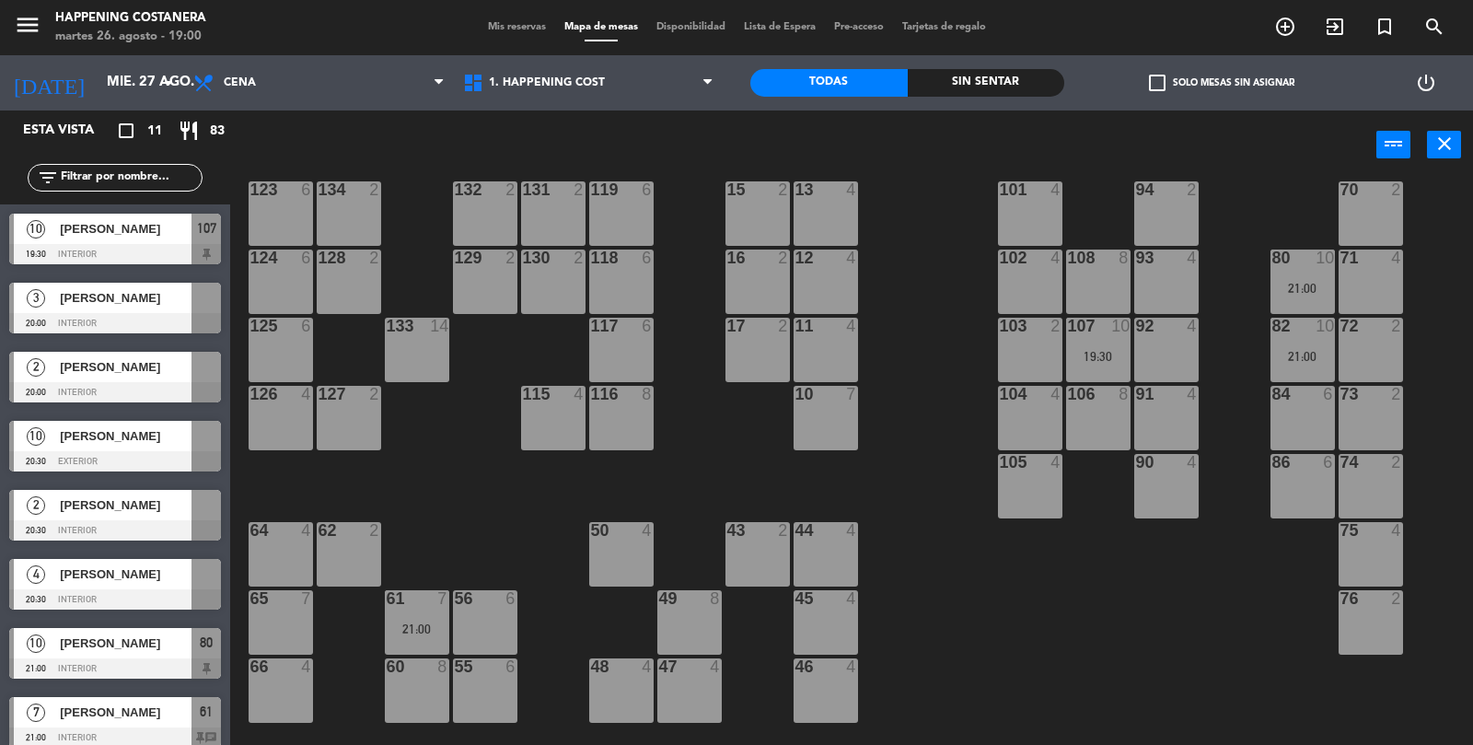
scroll to position [99, 0]
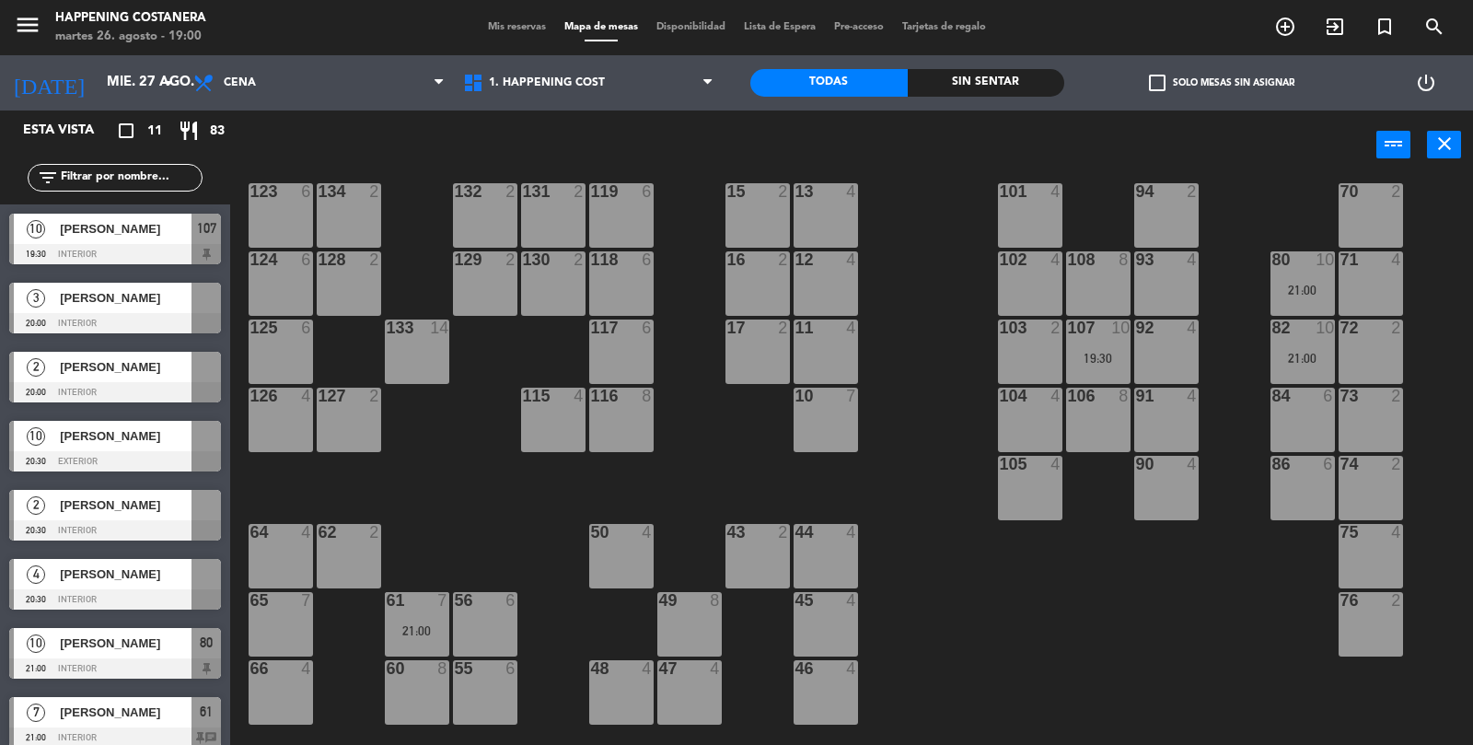
click at [122, 426] on span "[PERSON_NAME]" at bounding box center [126, 435] width 132 height 19
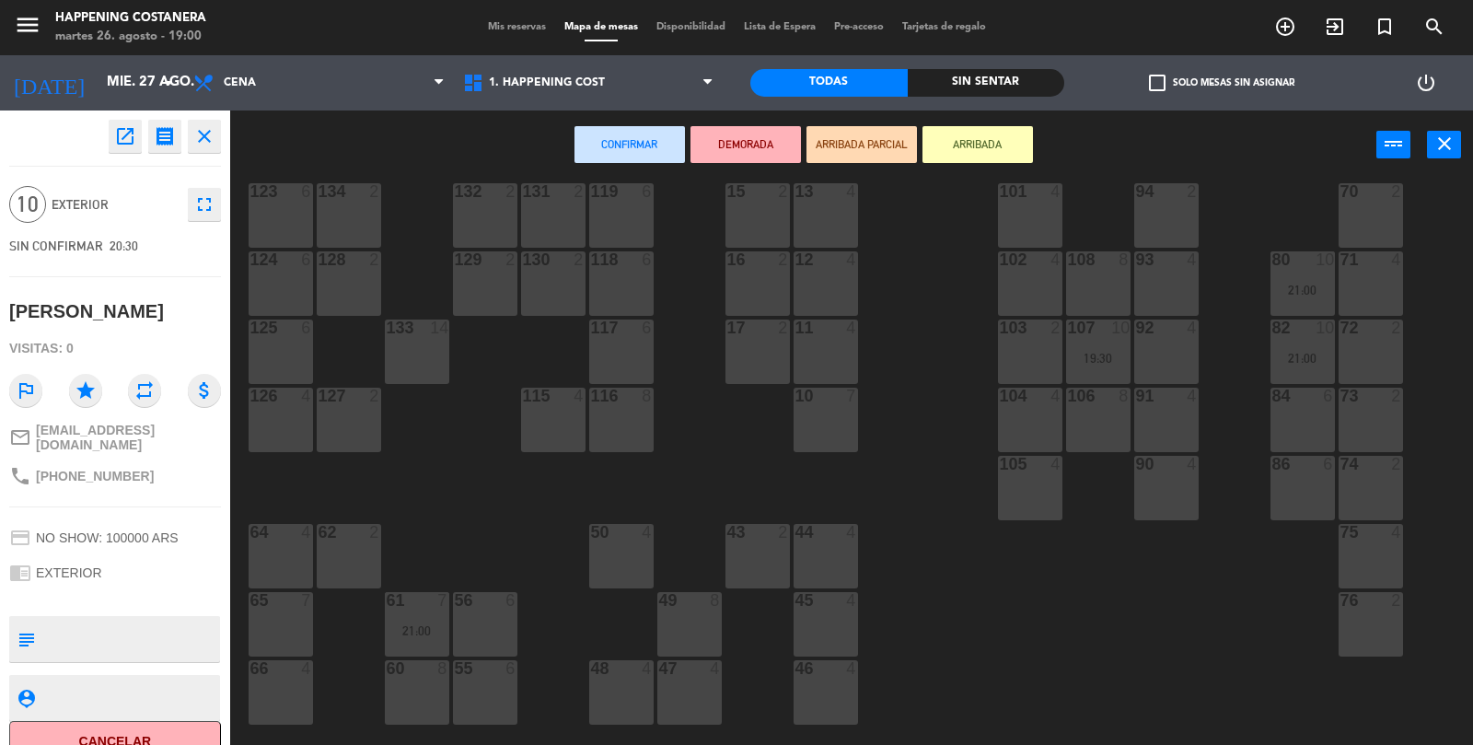
click at [1376, 631] on div "76 2" at bounding box center [1371, 624] width 64 height 64
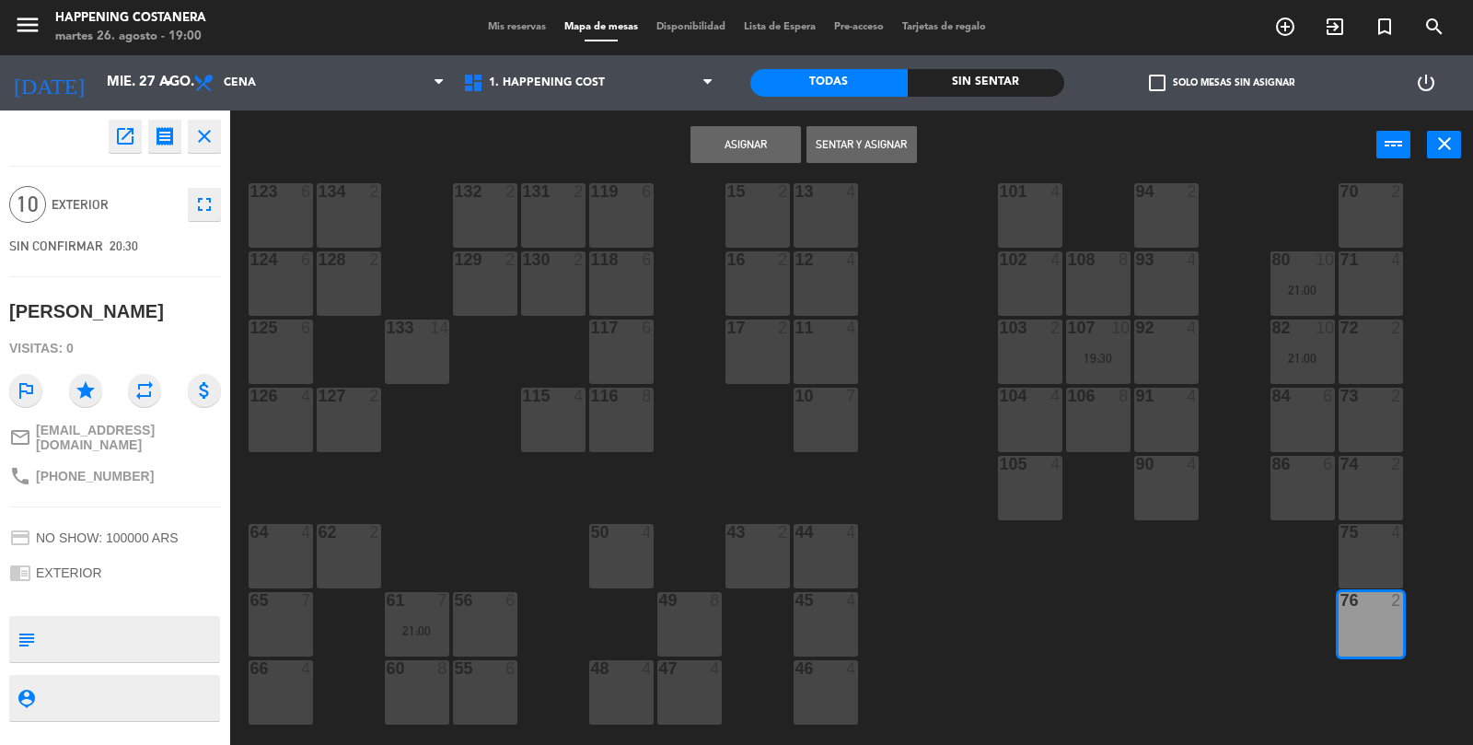
click at [1382, 550] on div "75 4" at bounding box center [1371, 556] width 64 height 64
click at [1382, 483] on div "74 2" at bounding box center [1371, 488] width 64 height 64
click at [732, 139] on button "Asignar" at bounding box center [746, 144] width 111 height 37
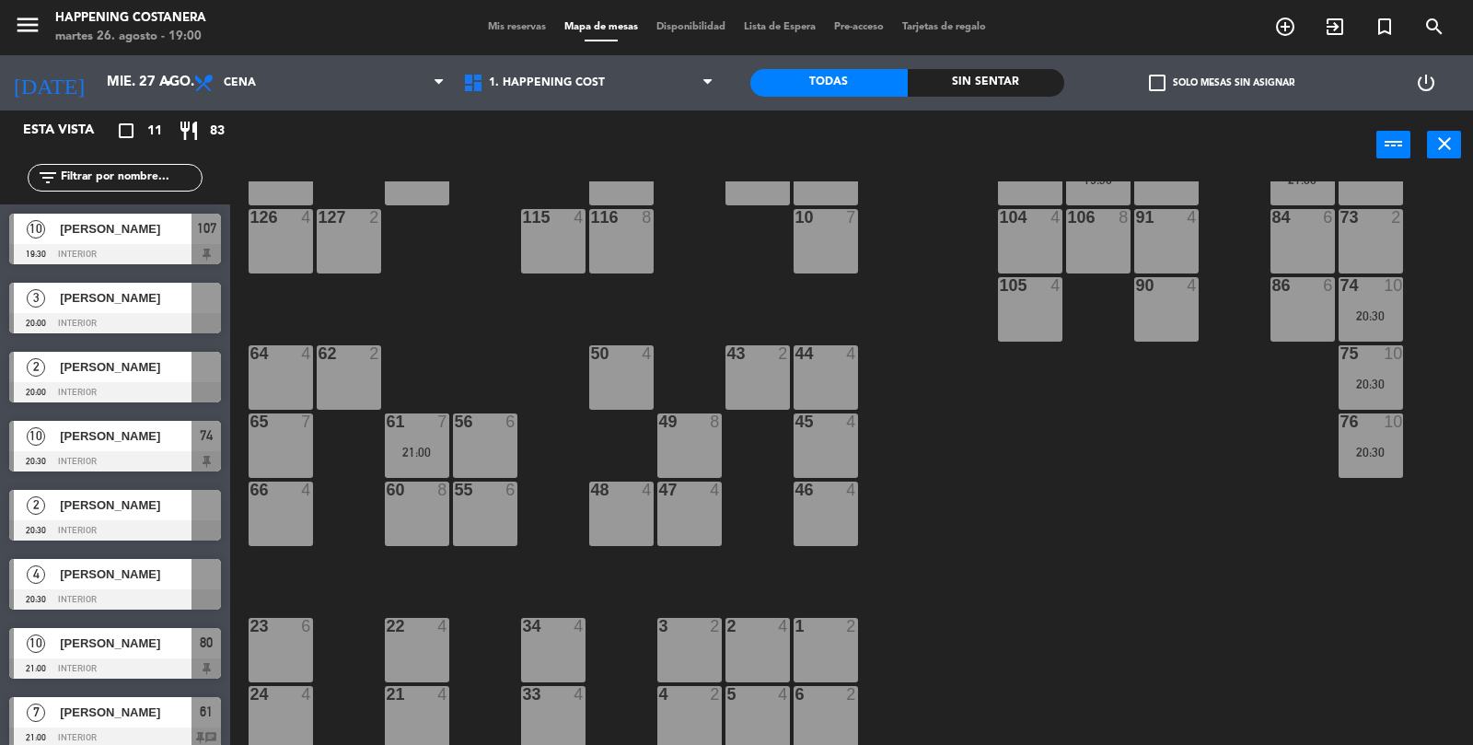
scroll to position [269, 0]
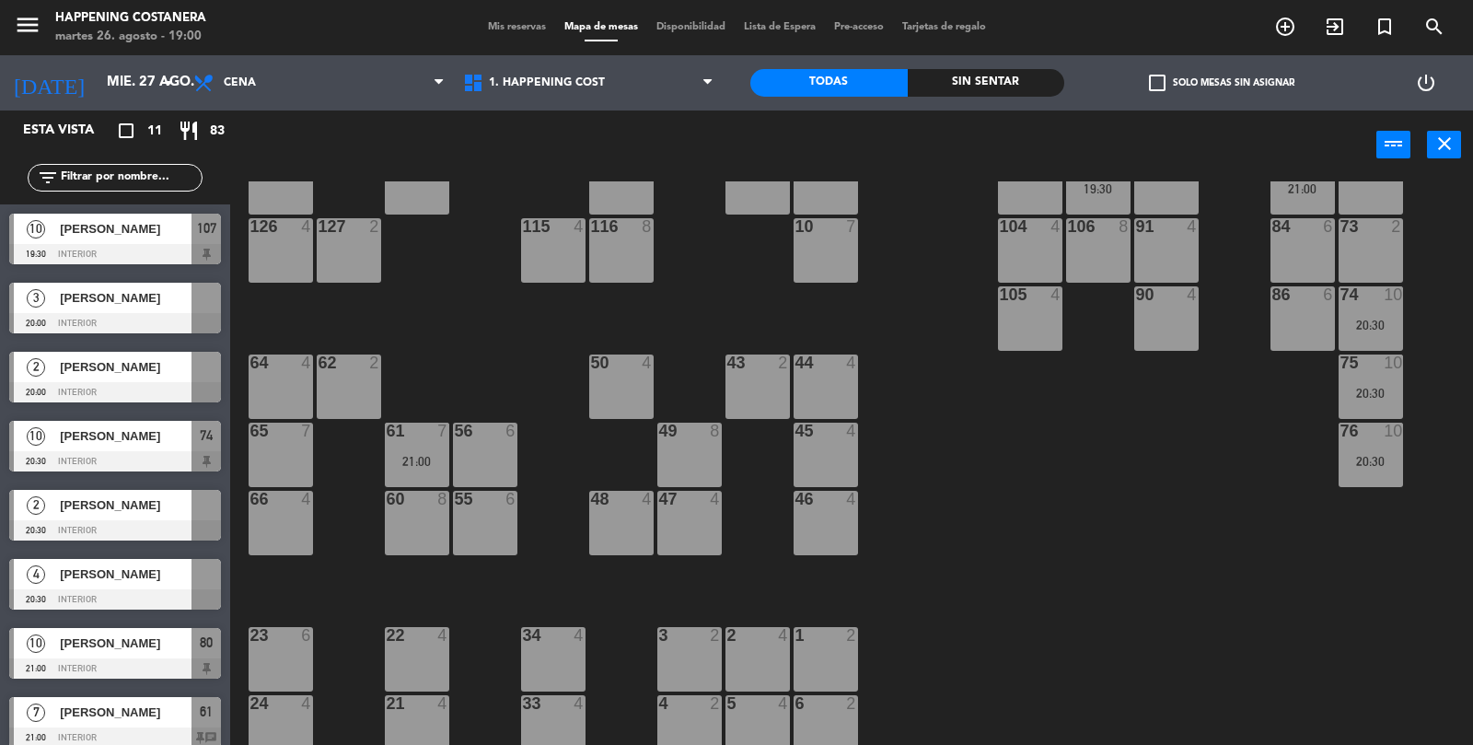
click at [1364, 465] on div "20:30" at bounding box center [1371, 461] width 64 height 13
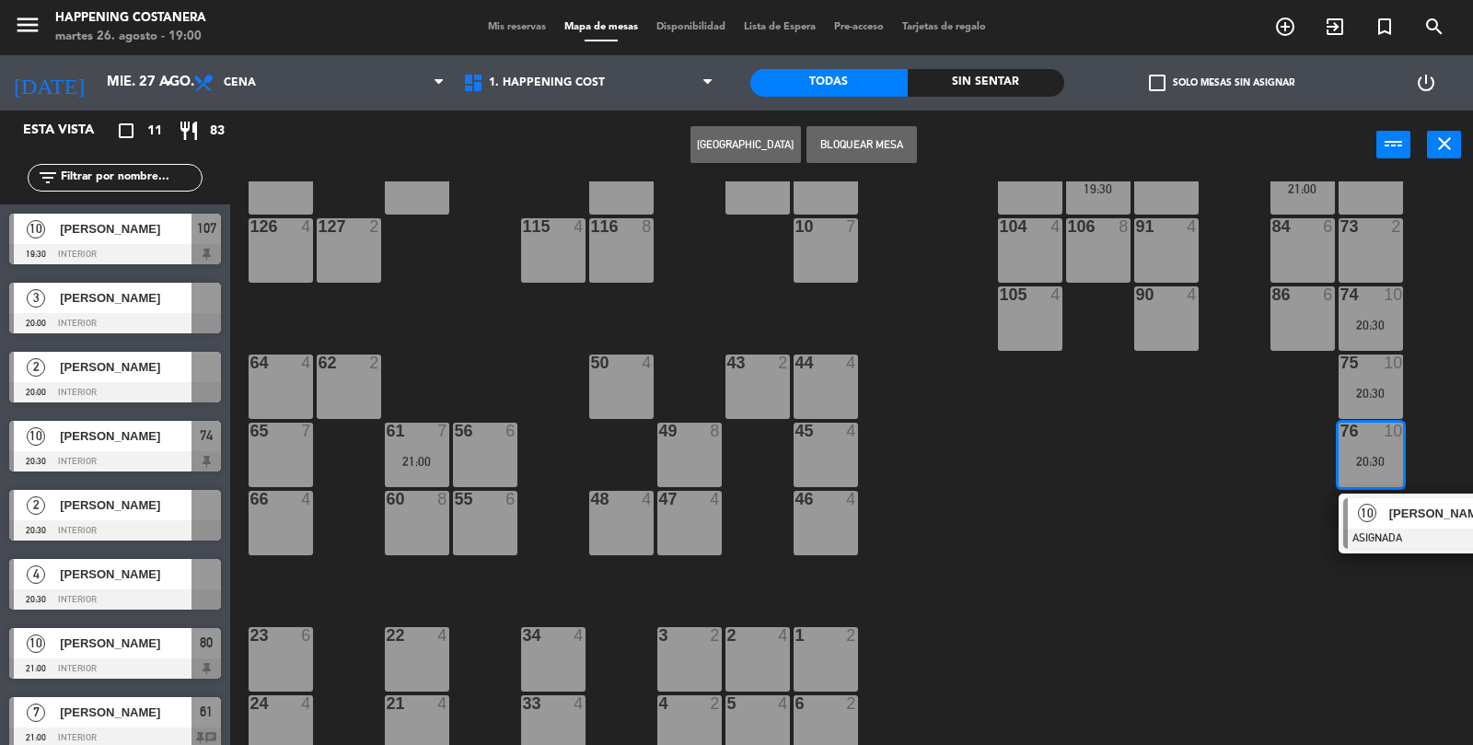
click at [1196, 608] on div "69 2 122 6 121 6 120 6 14 4 CAVA 23 21:30 101 4 94 2 70 2 123 6 131 2 134 2 132…" at bounding box center [859, 463] width 1228 height 565
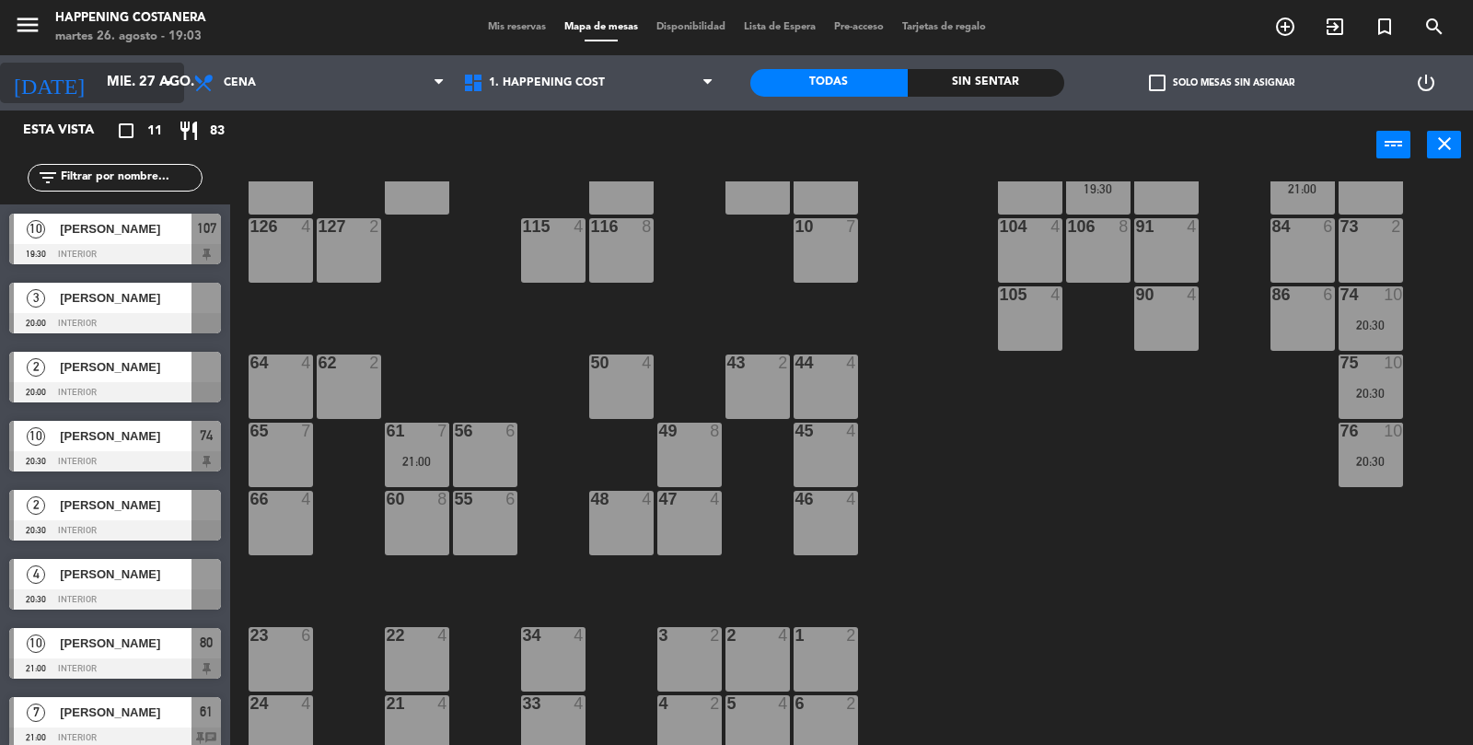
click at [98, 88] on input "mié. 27 ago." at bounding box center [187, 82] width 178 height 35
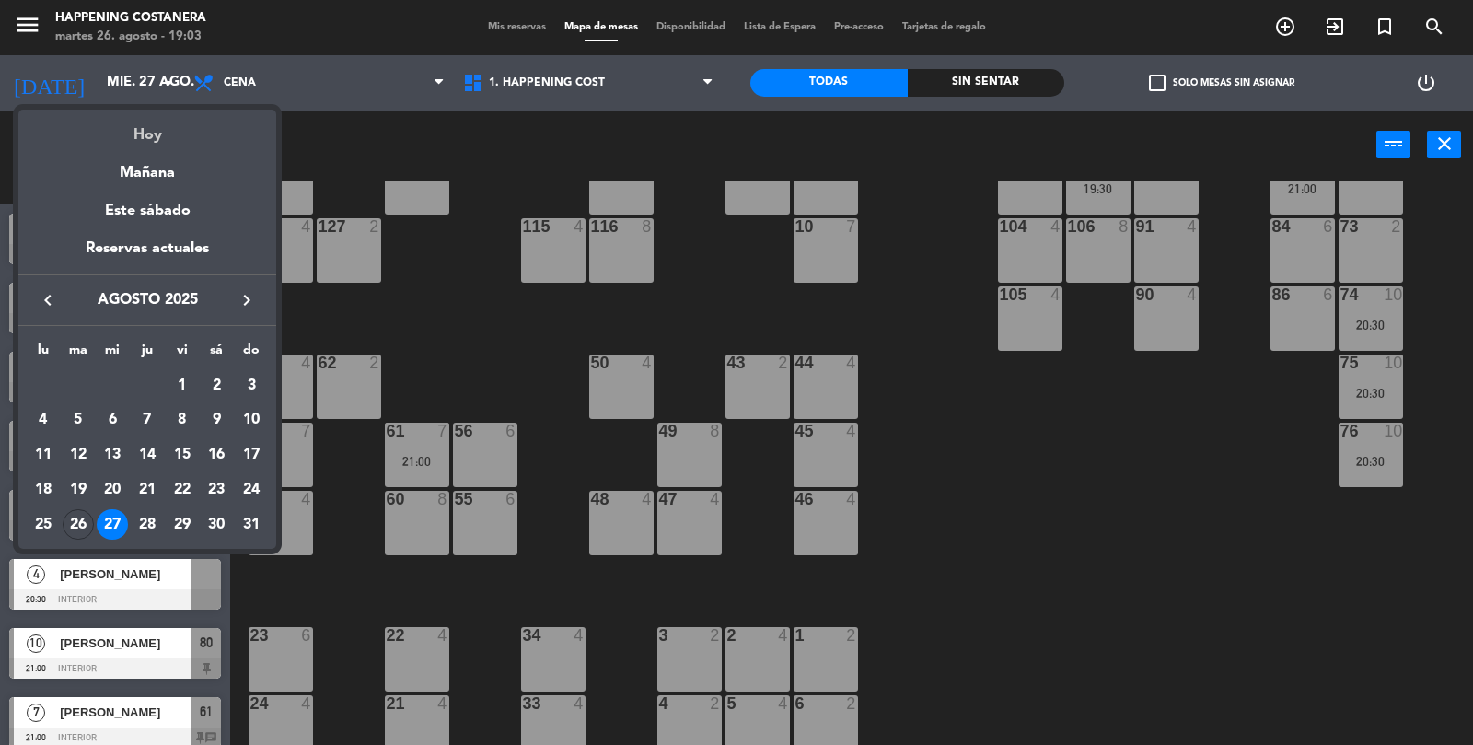
click at [124, 128] on div "Hoy" at bounding box center [147, 129] width 258 height 38
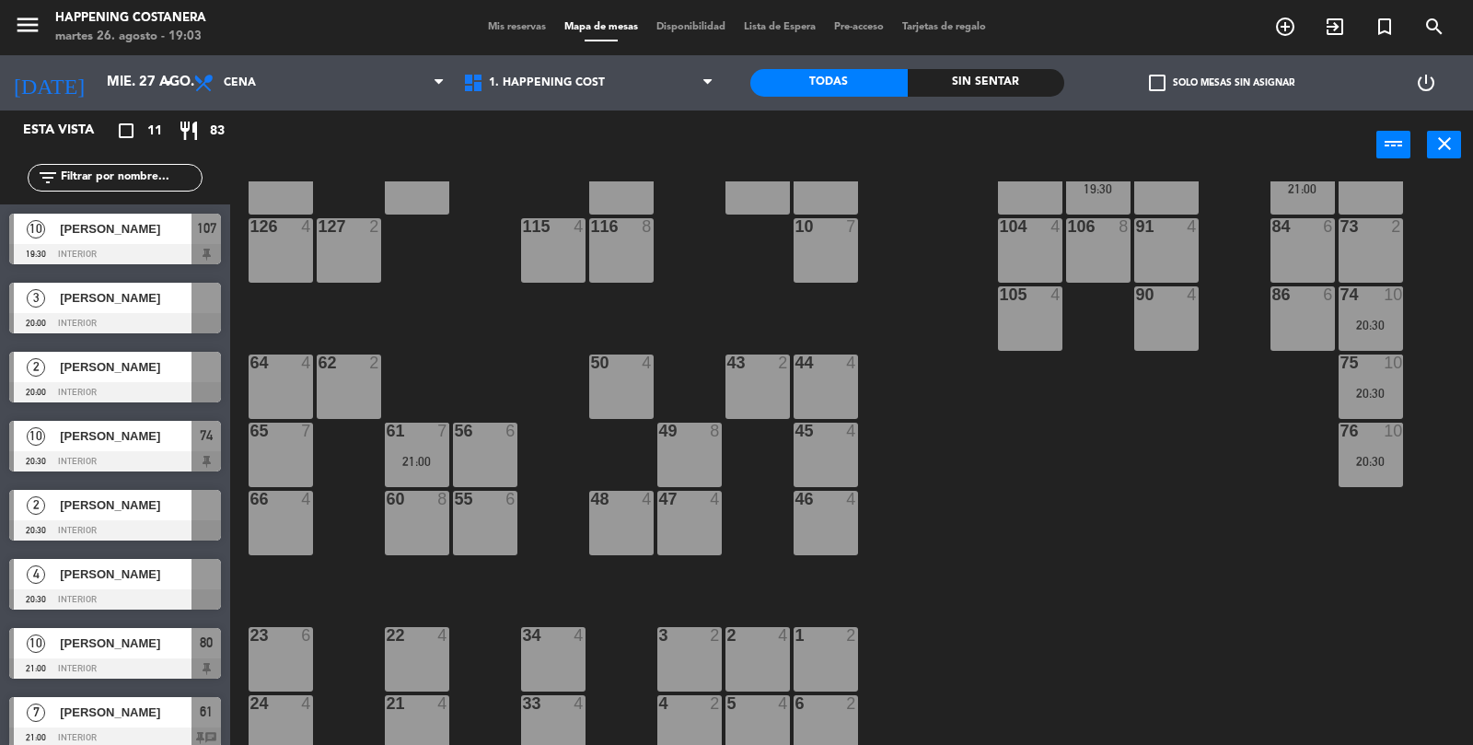
type input "[DATE] ago."
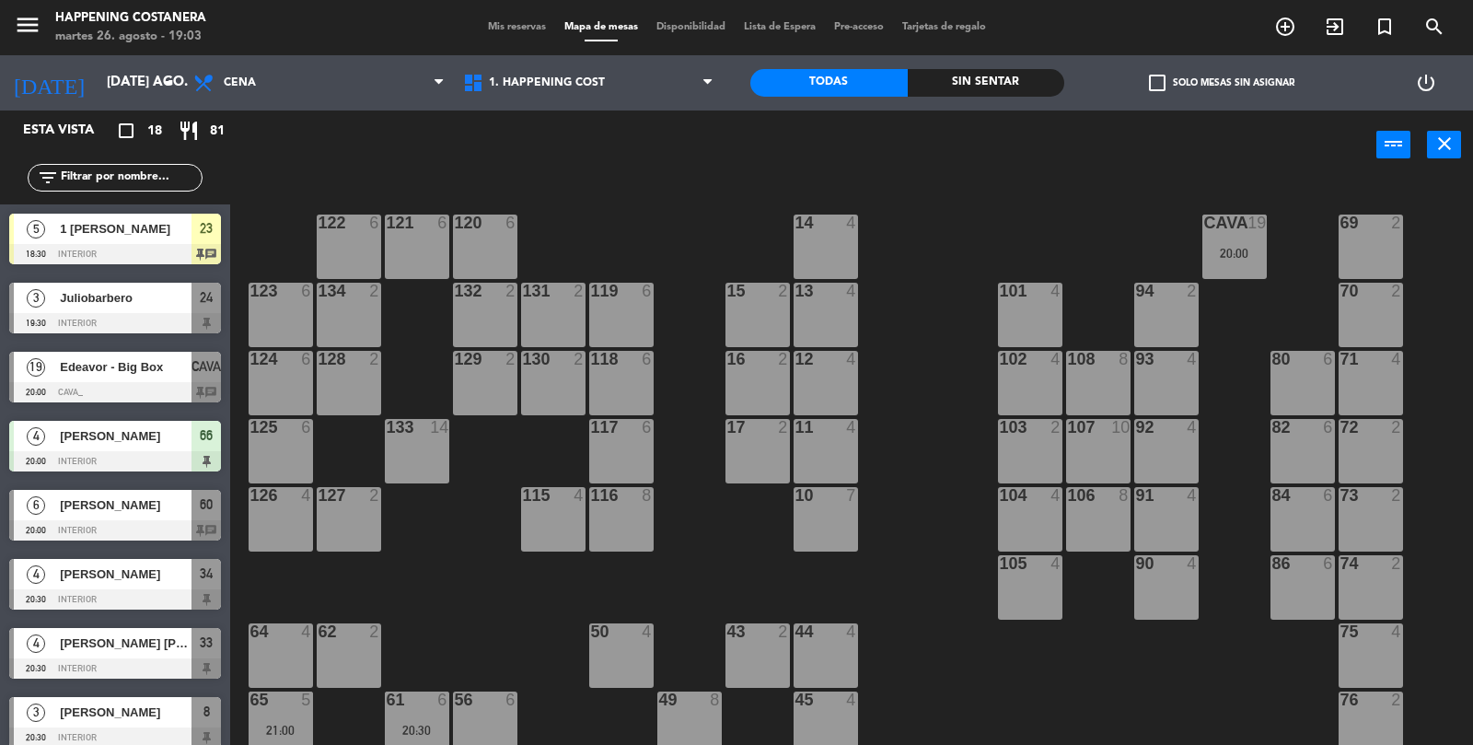
click at [141, 177] on input "text" at bounding box center [130, 178] width 143 height 20
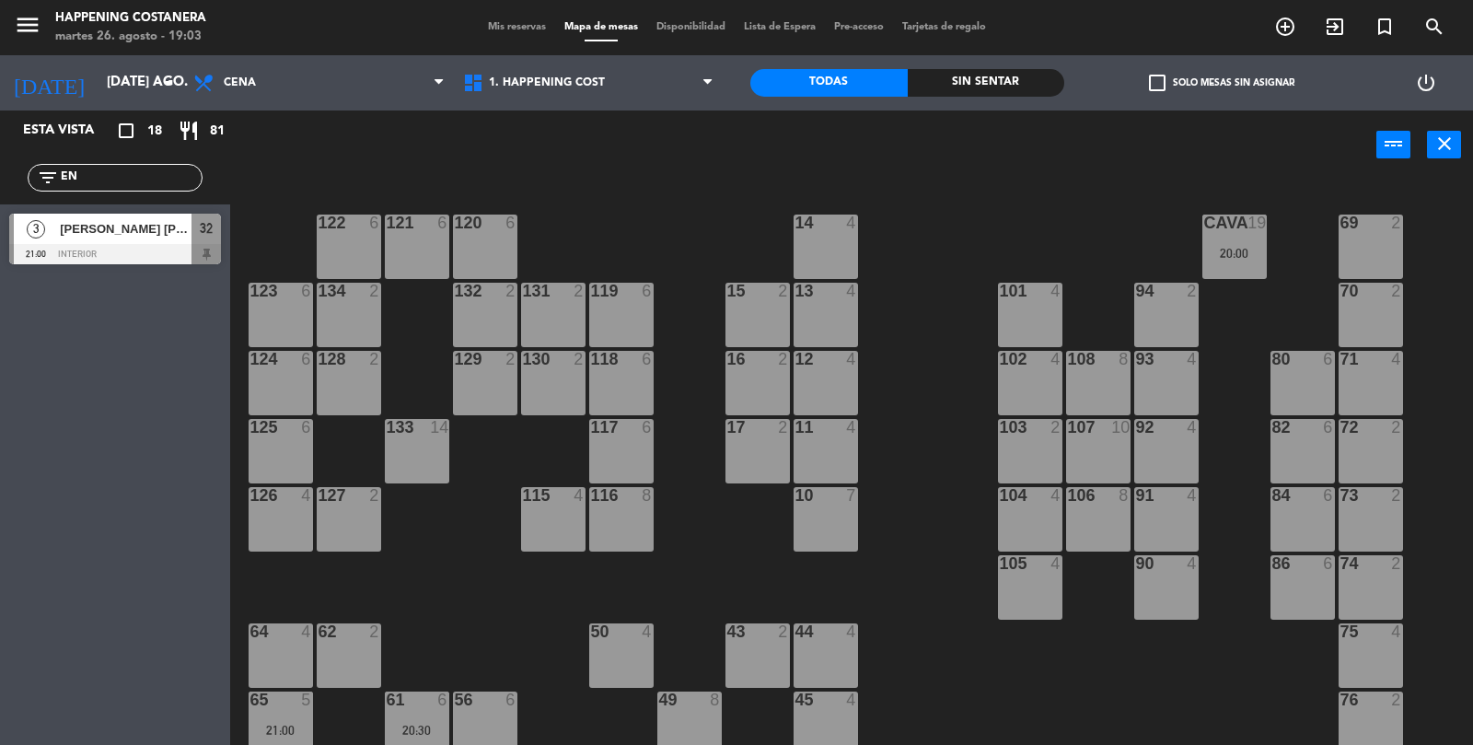
type input "E"
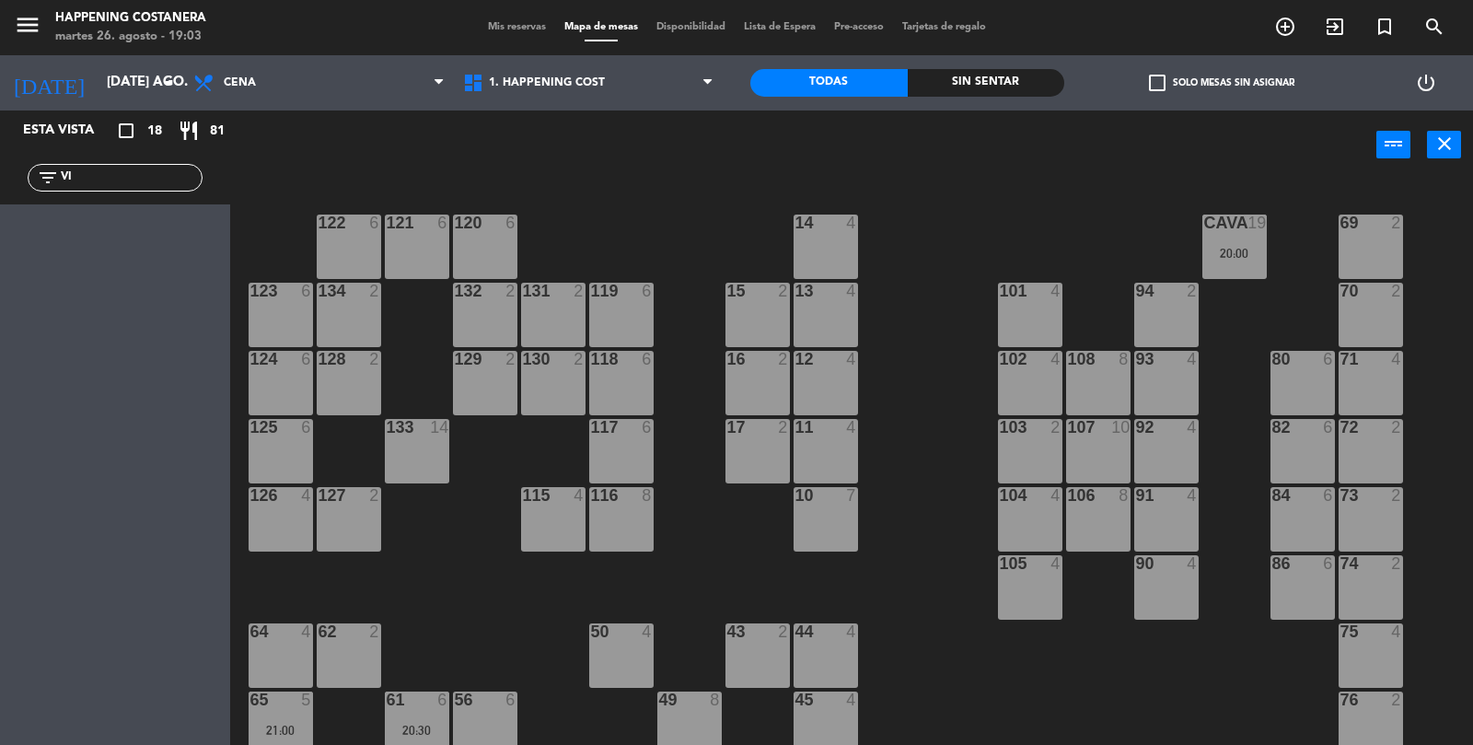
type input "V"
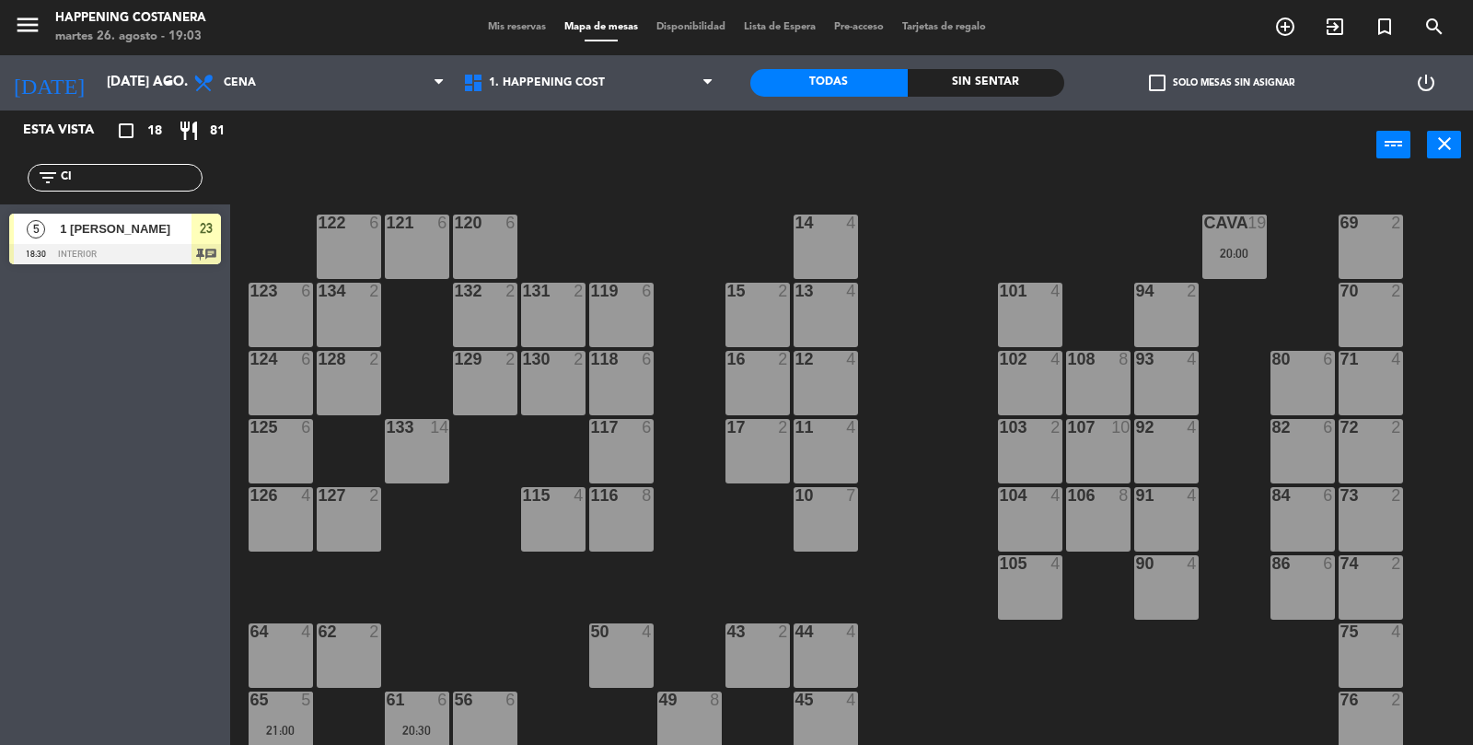
type input "C"
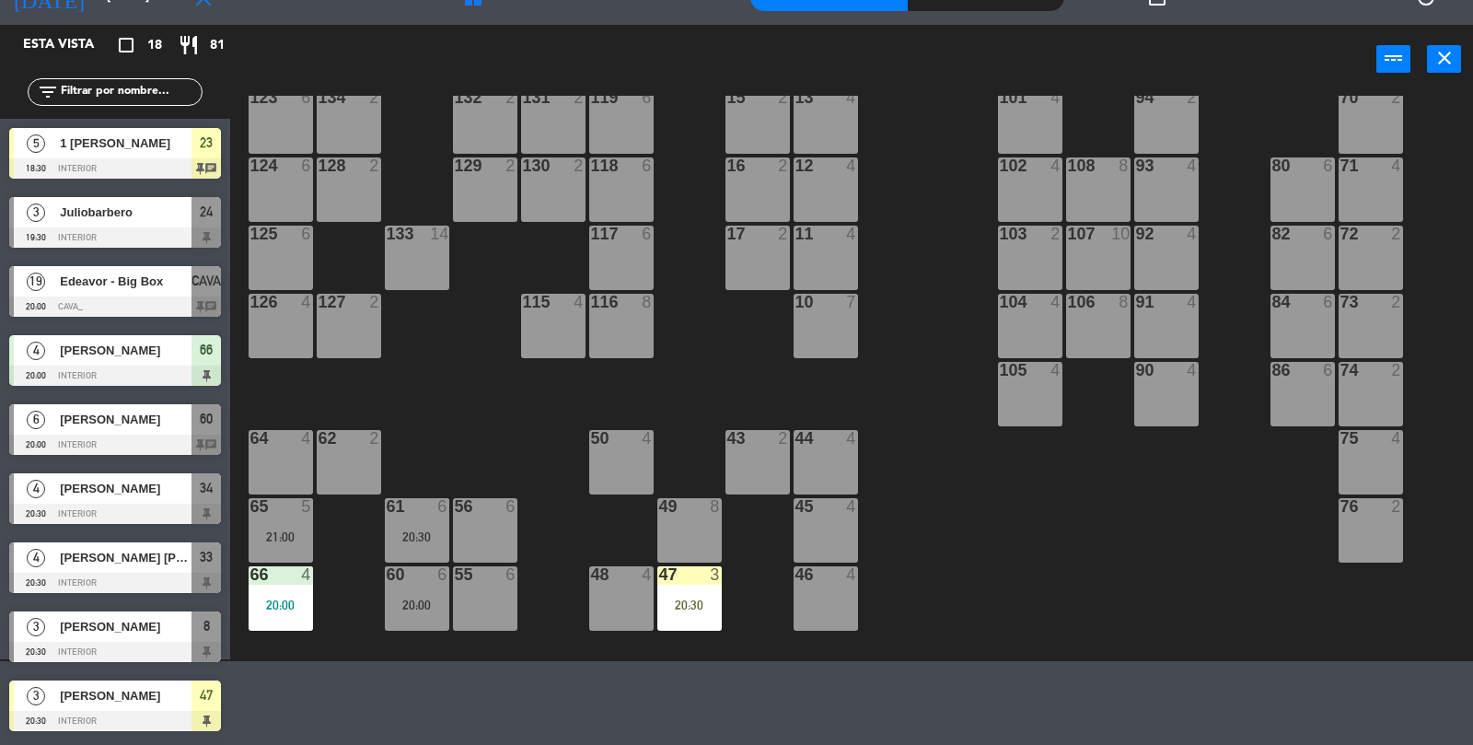
scroll to position [109, 0]
click at [68, 156] on div "1 [PERSON_NAME]" at bounding box center [125, 143] width 134 height 30
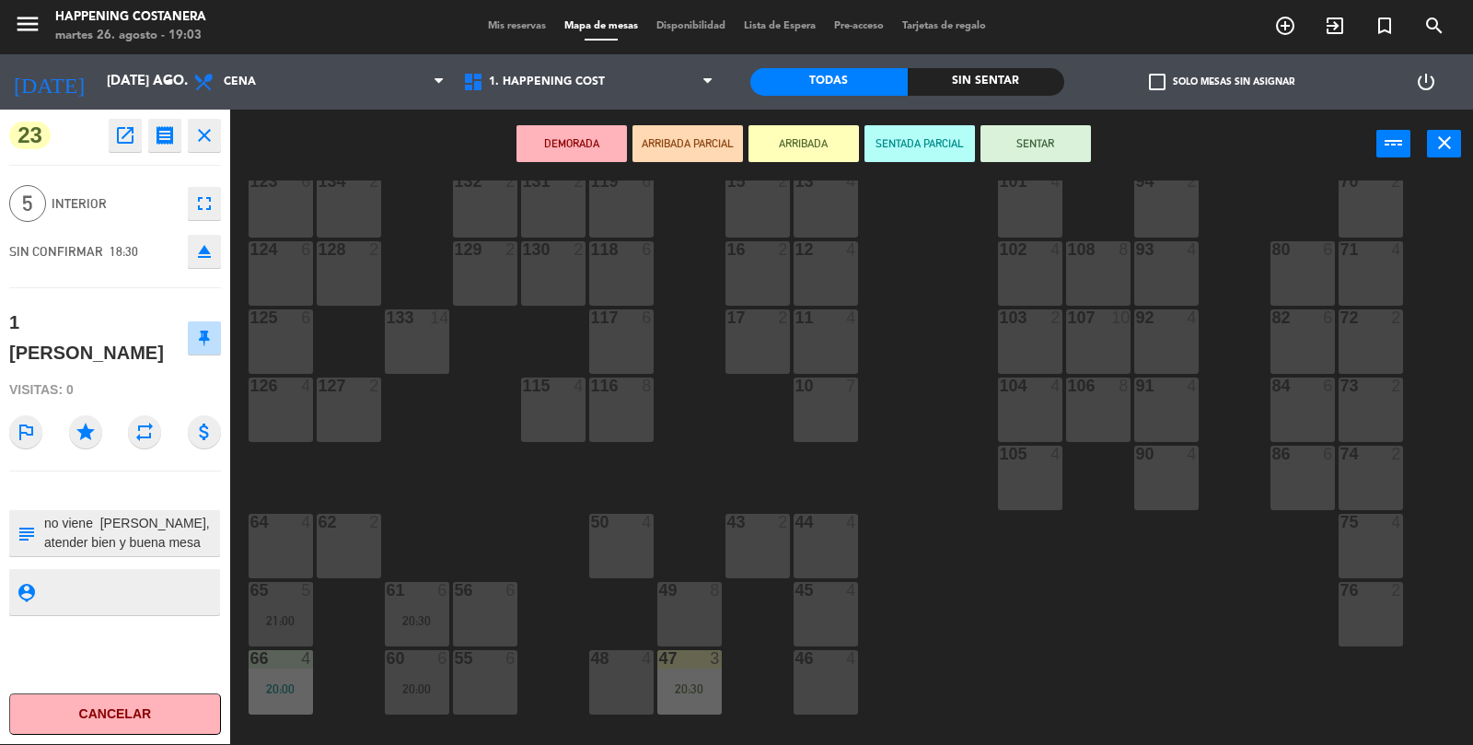
scroll to position [1, 0]
click at [1224, 669] on div "69 2 122 6 121 6 120 6 14 4 CAVA 19 20:00 101 4 94 2 70 2 123 6 131 2 134 2 132…" at bounding box center [859, 462] width 1228 height 565
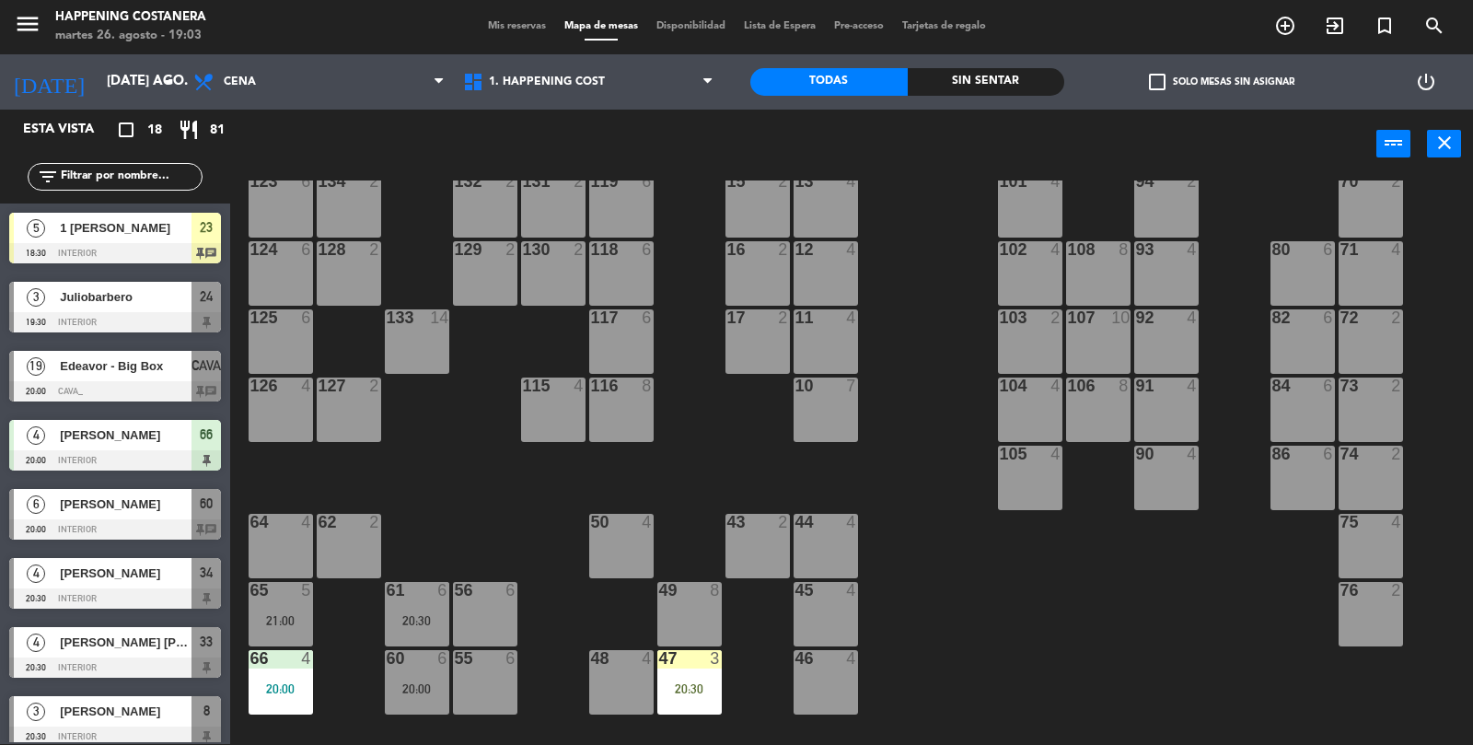
click at [61, 221] on span "1 [PERSON_NAME]" at bounding box center [126, 227] width 132 height 19
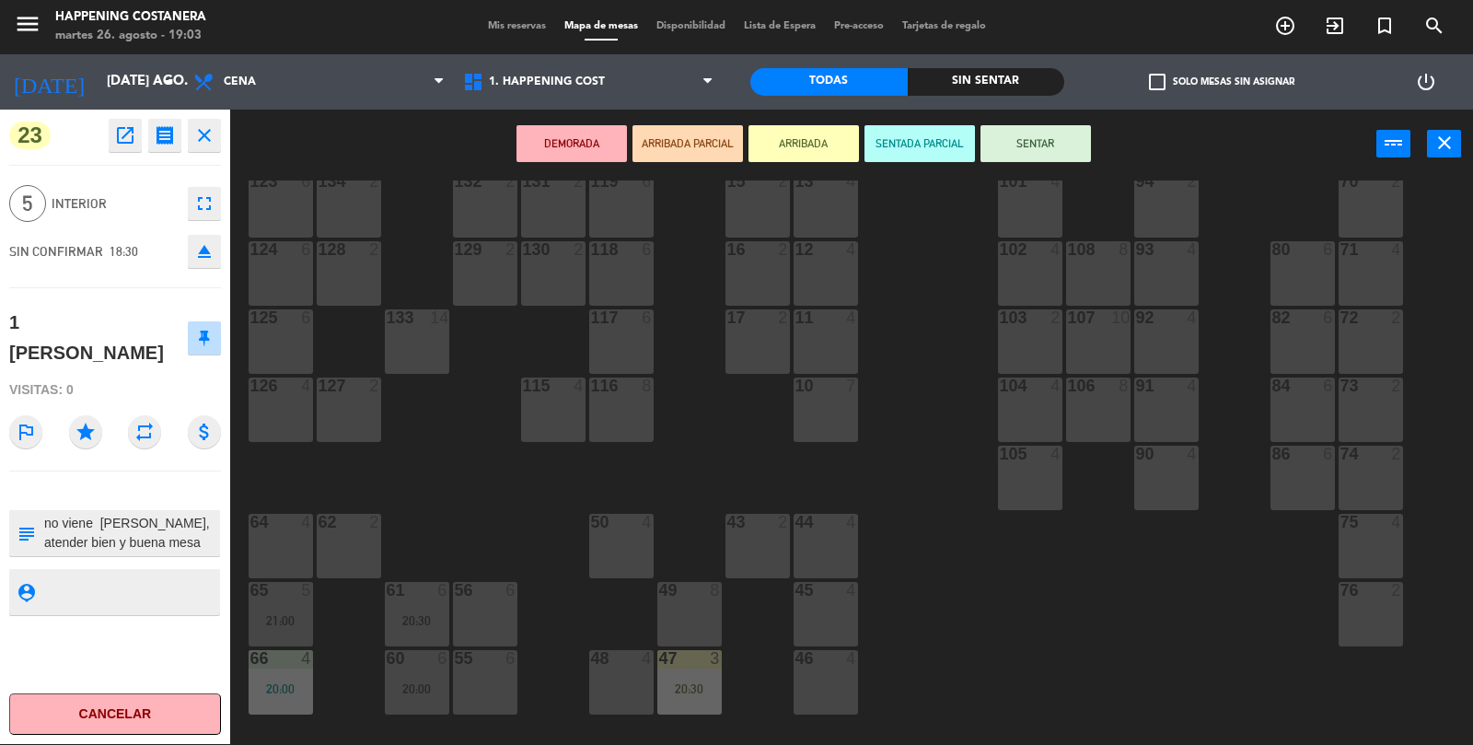
click at [1243, 652] on div "69 2 122 6 121 6 120 6 14 4 CAVA 19 20:00 101 4 94 2 70 2 123 6 131 2 134 2 132…" at bounding box center [859, 462] width 1228 height 565
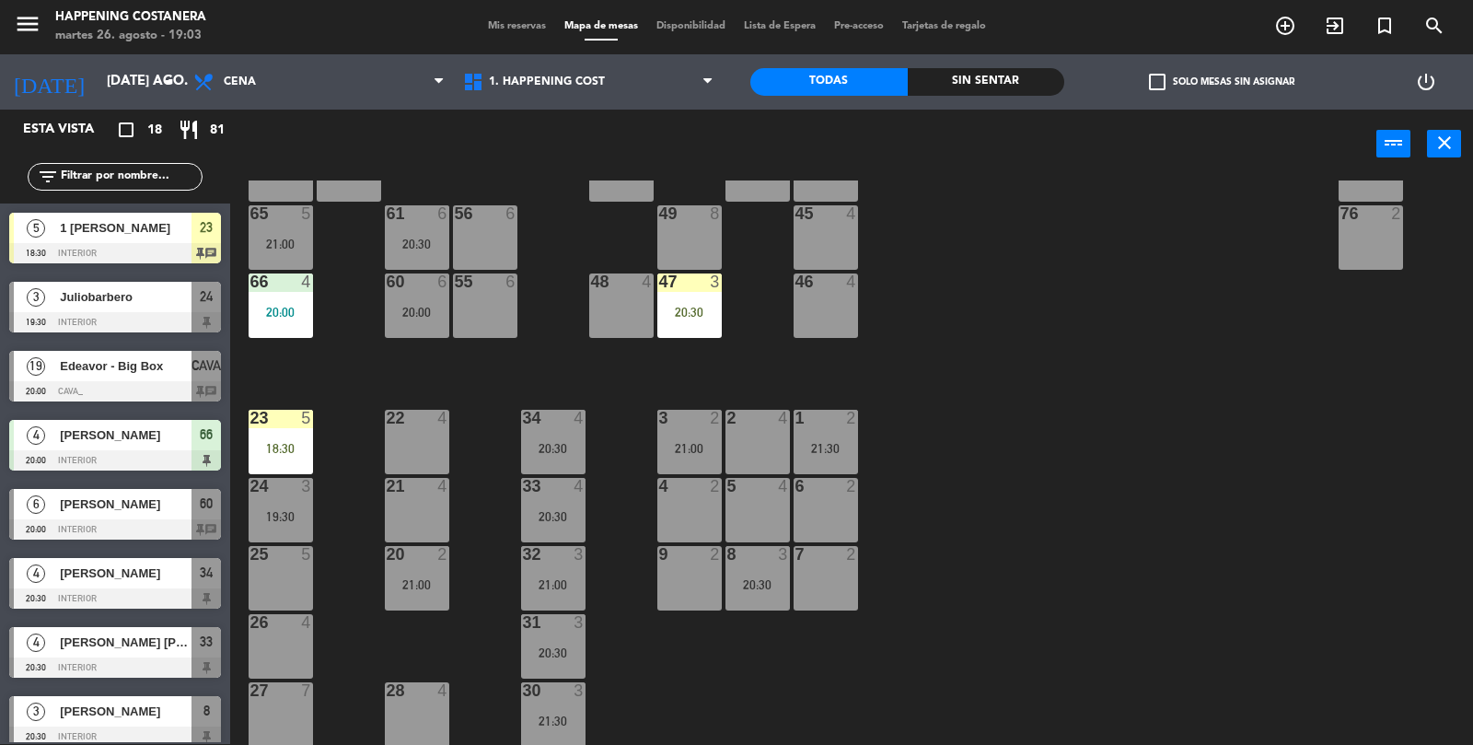
scroll to position [0, 0]
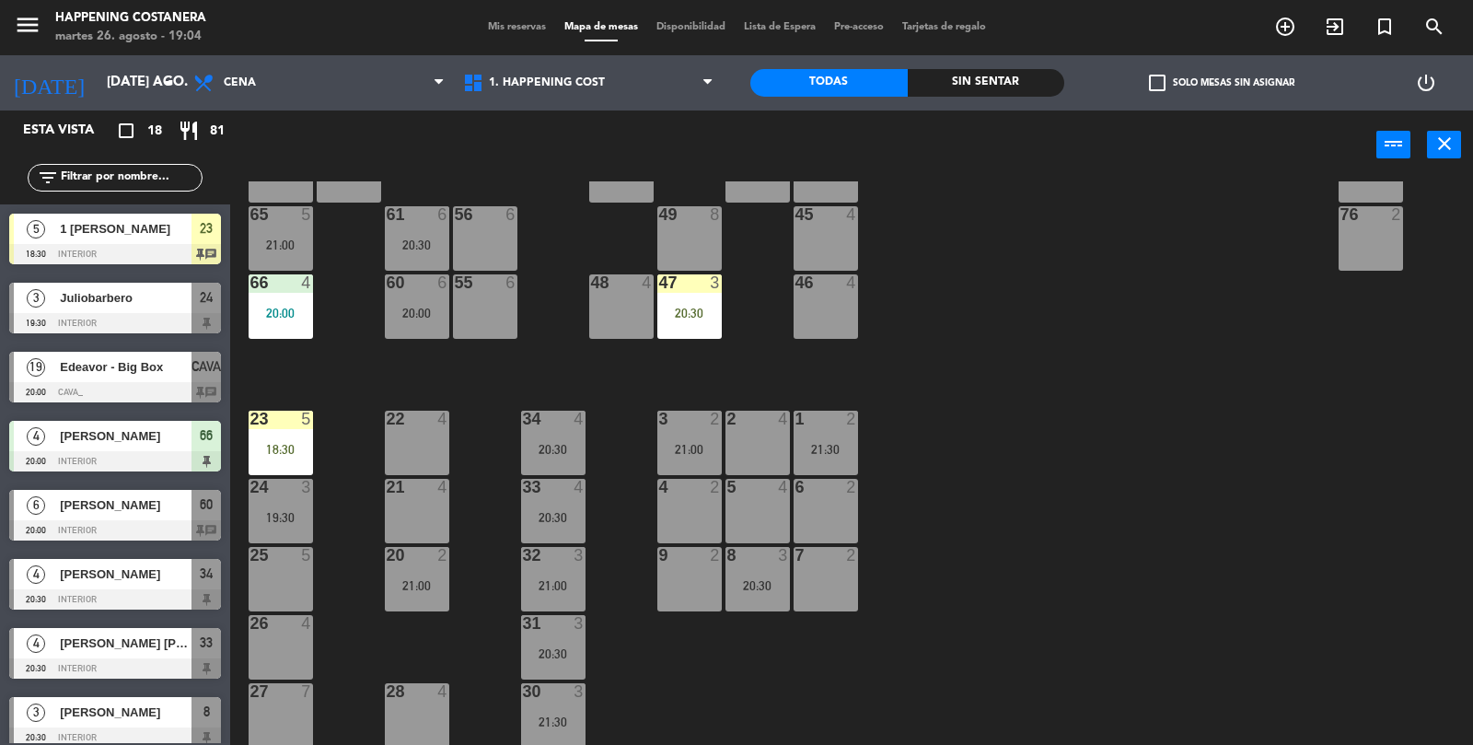
click at [146, 230] on span "1 [PERSON_NAME]" at bounding box center [126, 228] width 132 height 19
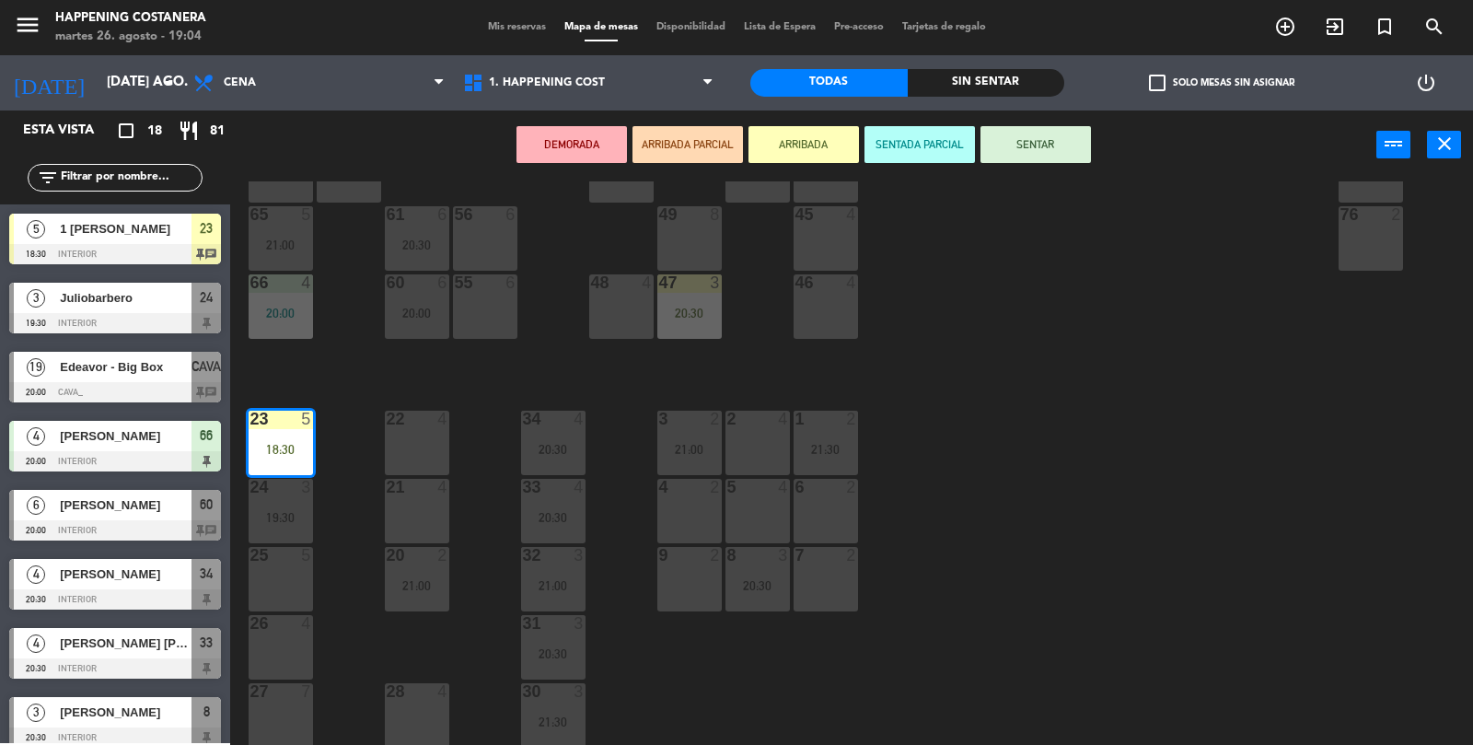
click at [286, 234] on div "65 5 21:00" at bounding box center [281, 238] width 64 height 64
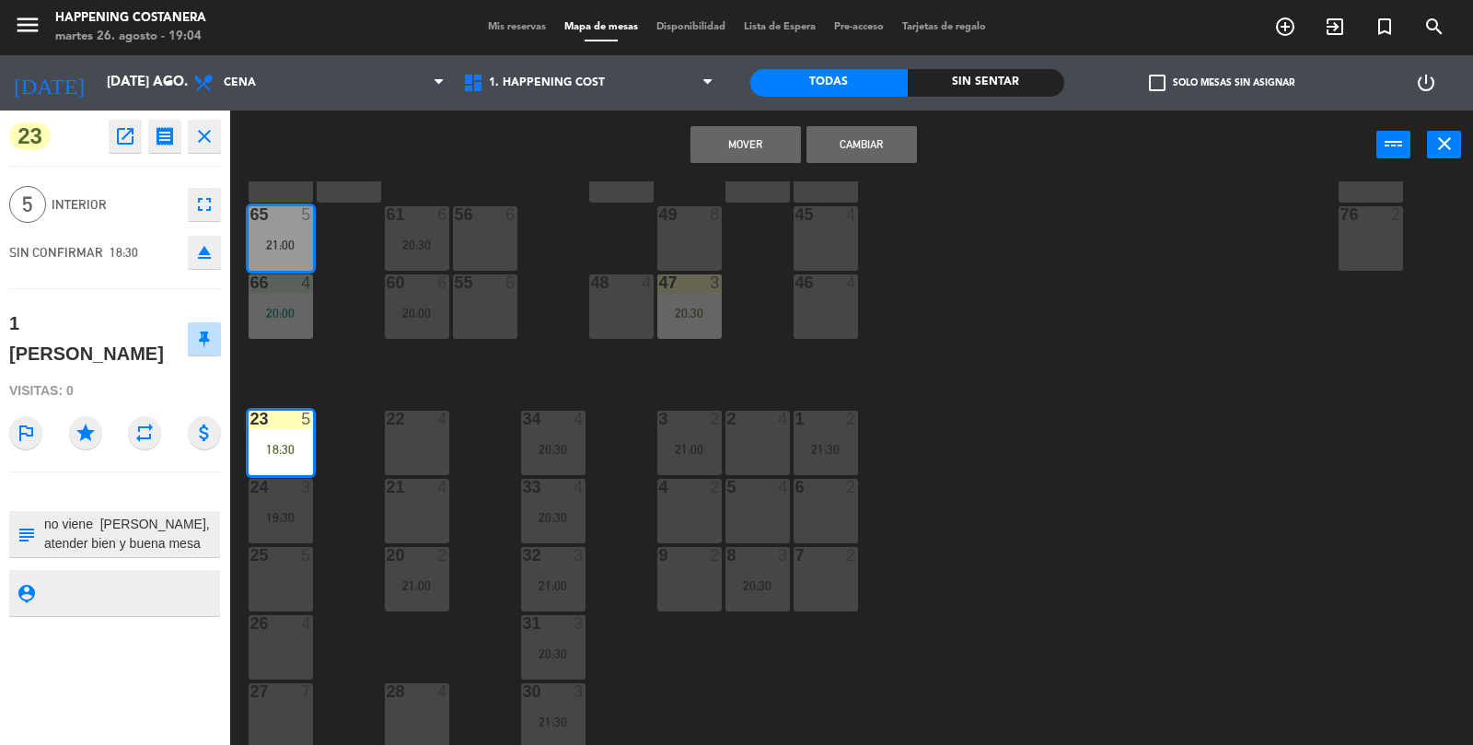
click at [893, 144] on button "Cambiar" at bounding box center [862, 144] width 111 height 37
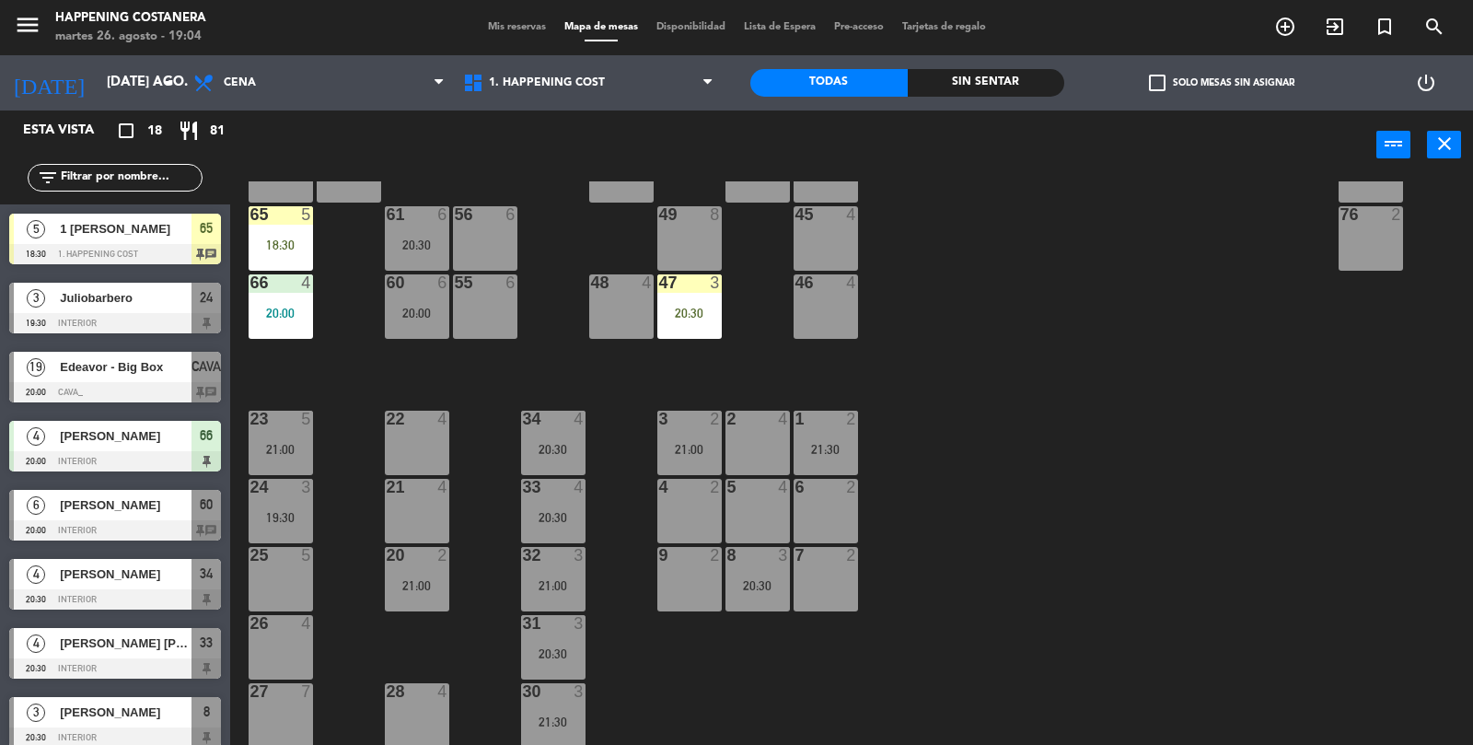
click at [281, 221] on div at bounding box center [280, 214] width 30 height 17
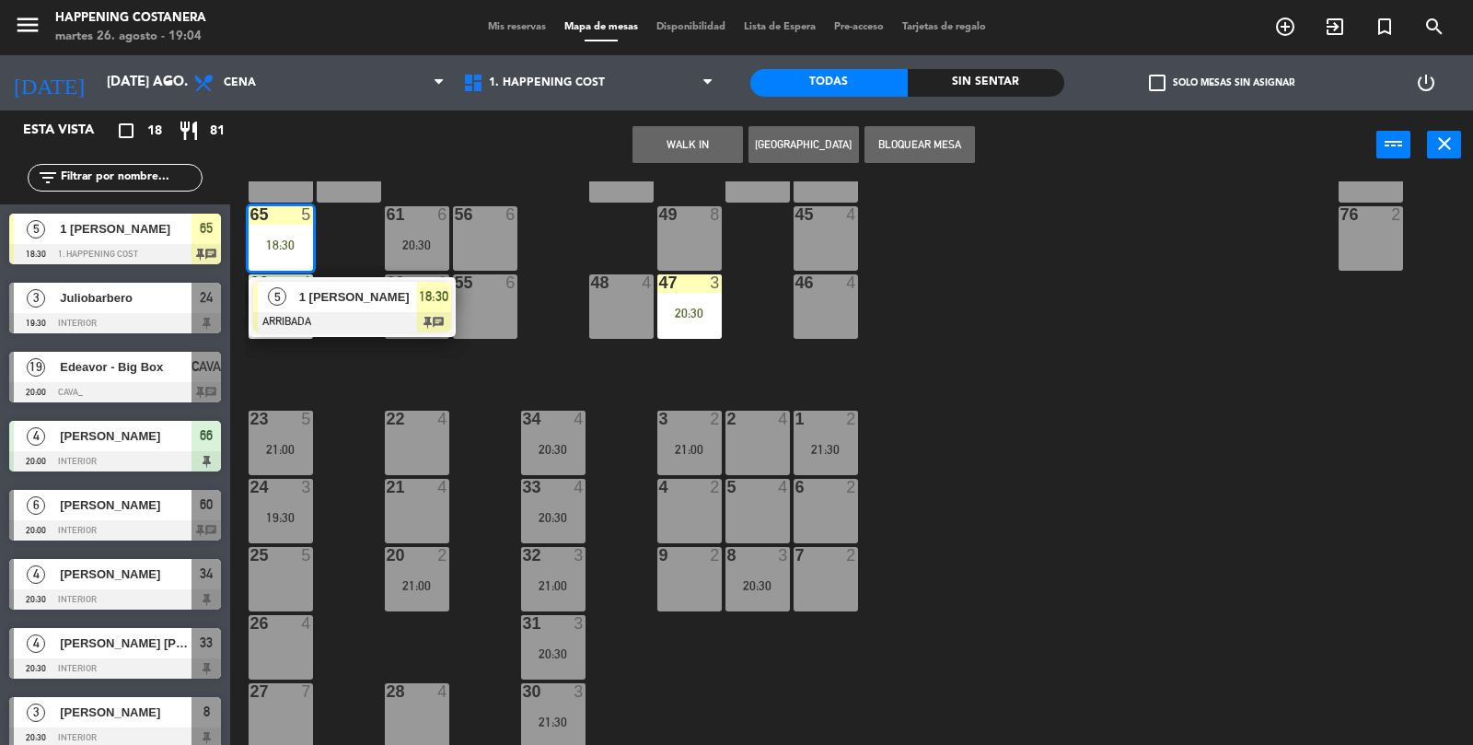
click at [414, 309] on div "1 [PERSON_NAME]" at bounding box center [357, 297] width 120 height 30
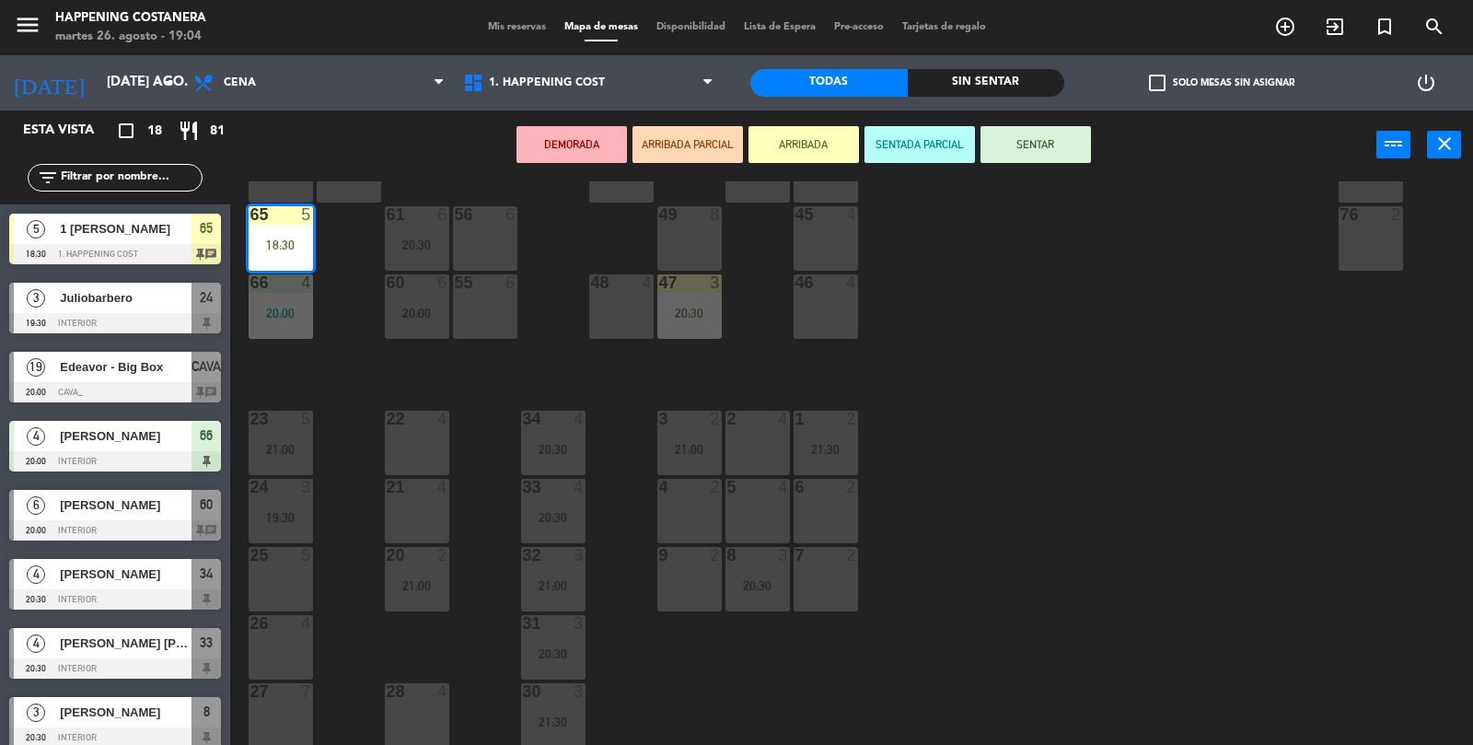
click at [1036, 148] on button "SENTAR" at bounding box center [1036, 144] width 111 height 37
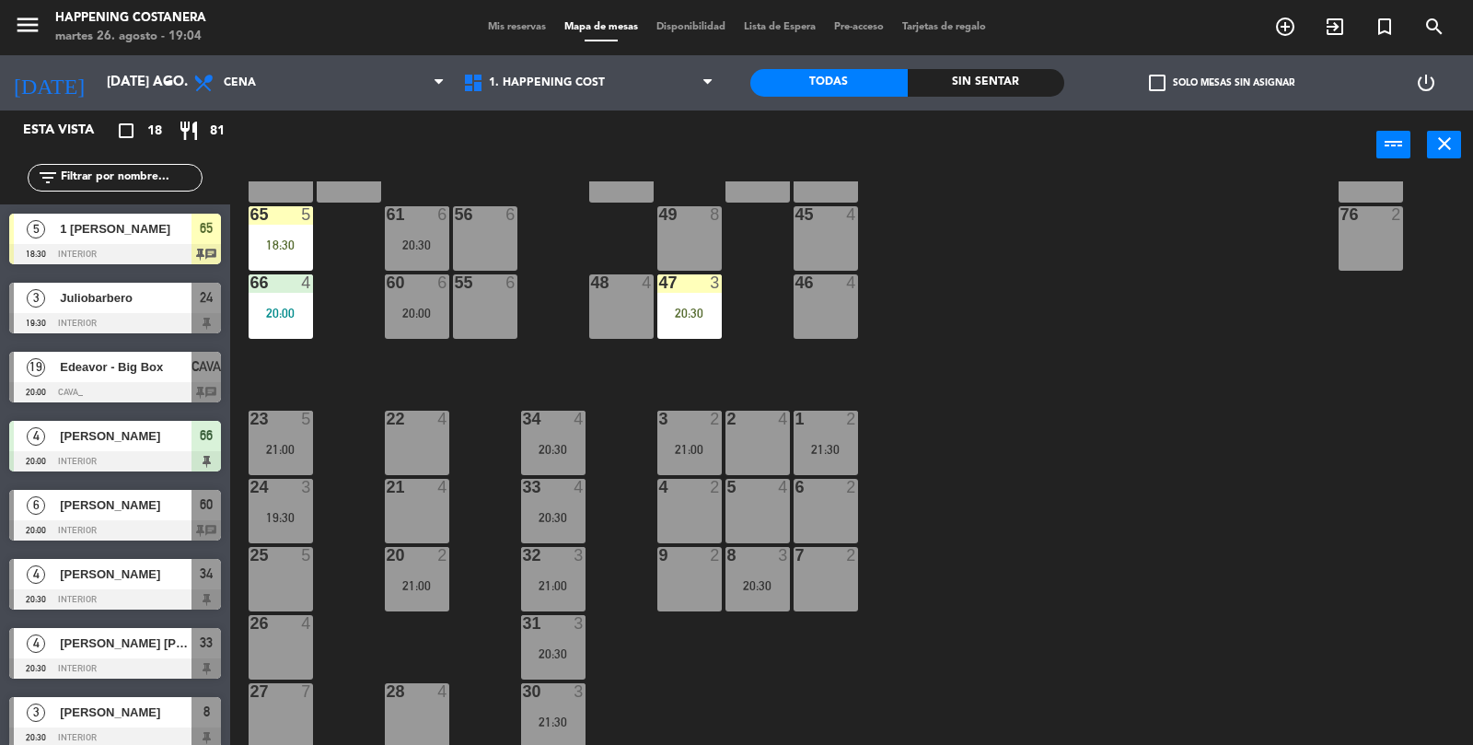
click at [274, 302] on div "66 4 20:00" at bounding box center [281, 306] width 64 height 64
click at [1112, 528] on div "69 2 122 6 121 6 120 6 14 4 CAVA 19 20:00 101 4 94 2 70 2 123 6 131 2 134 2 132…" at bounding box center [859, 463] width 1228 height 565
click at [278, 320] on div "66 4 20:00" at bounding box center [281, 306] width 64 height 64
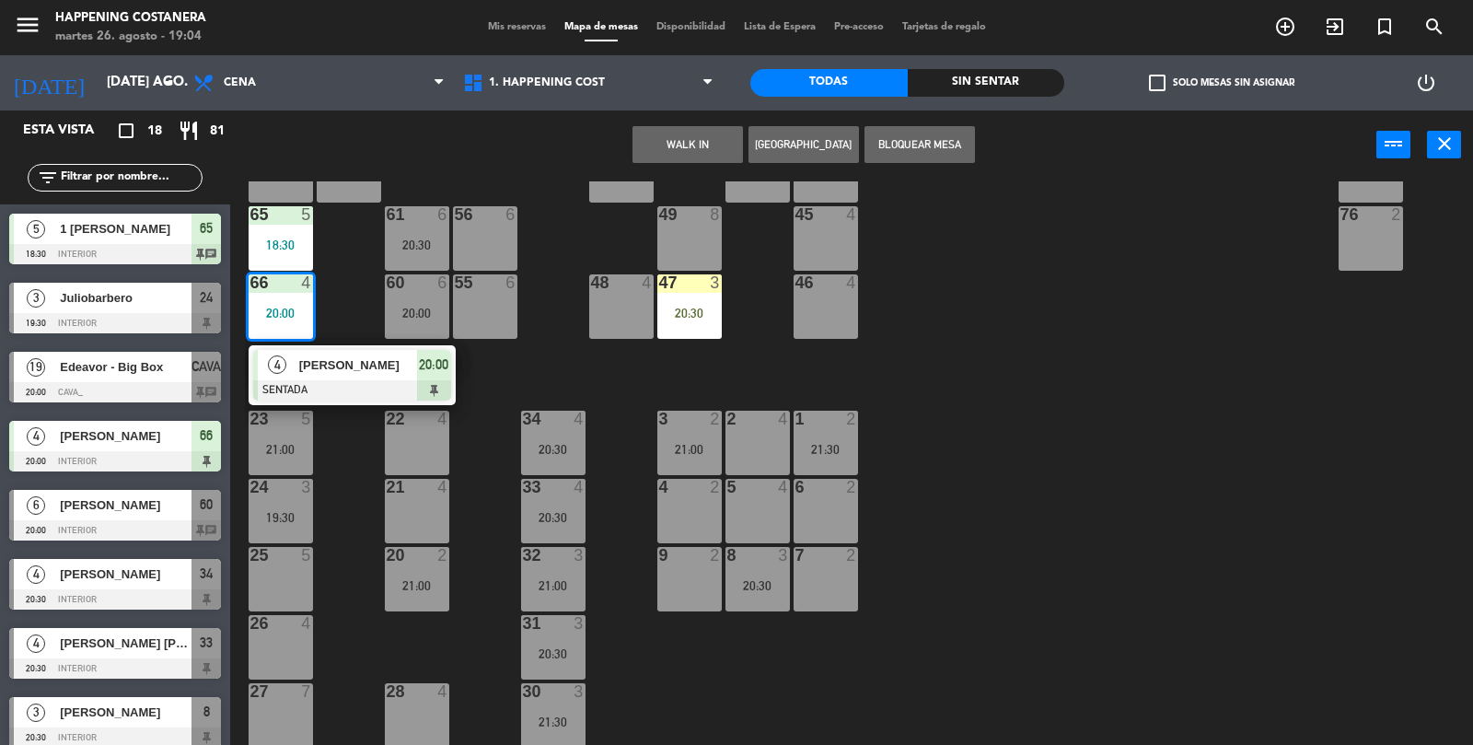
click at [285, 511] on div "19:30" at bounding box center [281, 517] width 64 height 13
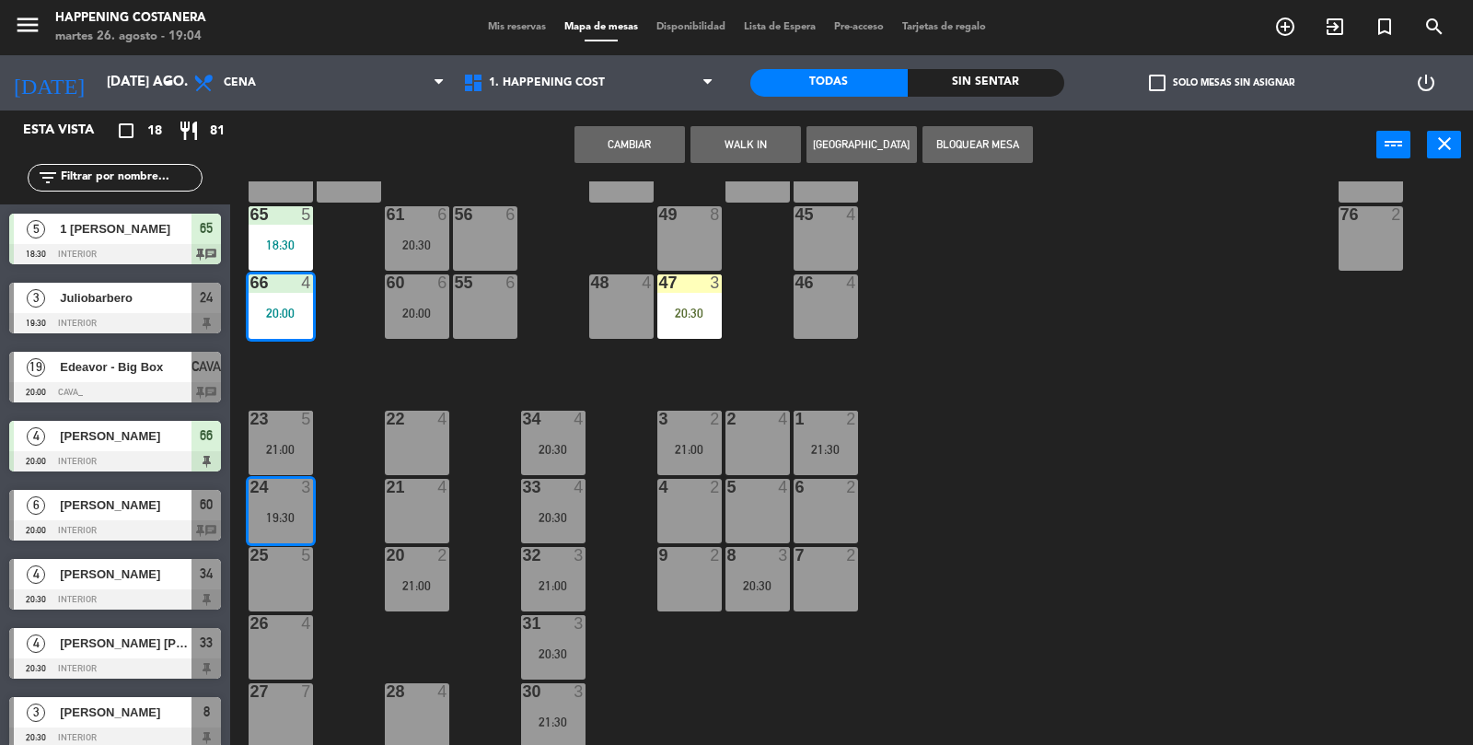
click at [634, 147] on button "Cambiar" at bounding box center [630, 144] width 111 height 37
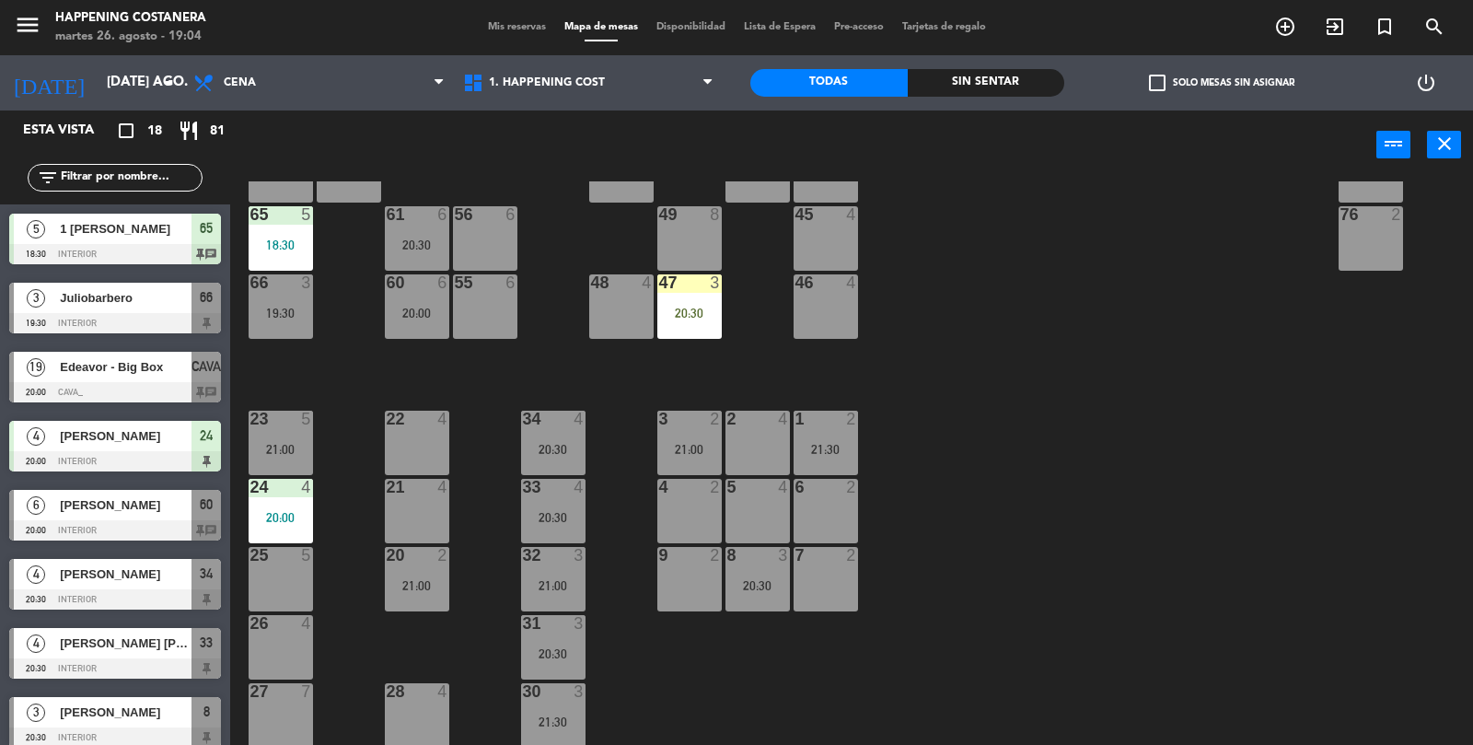
click at [285, 243] on div "18:30" at bounding box center [281, 245] width 64 height 13
click at [1165, 414] on div "69 2 122 6 121 6 120 6 14 4 CAVA 19 20:00 101 4 94 2 70 2 123 6 131 2 134 2 132…" at bounding box center [859, 463] width 1228 height 565
